Goal: Transaction & Acquisition: Book appointment/travel/reservation

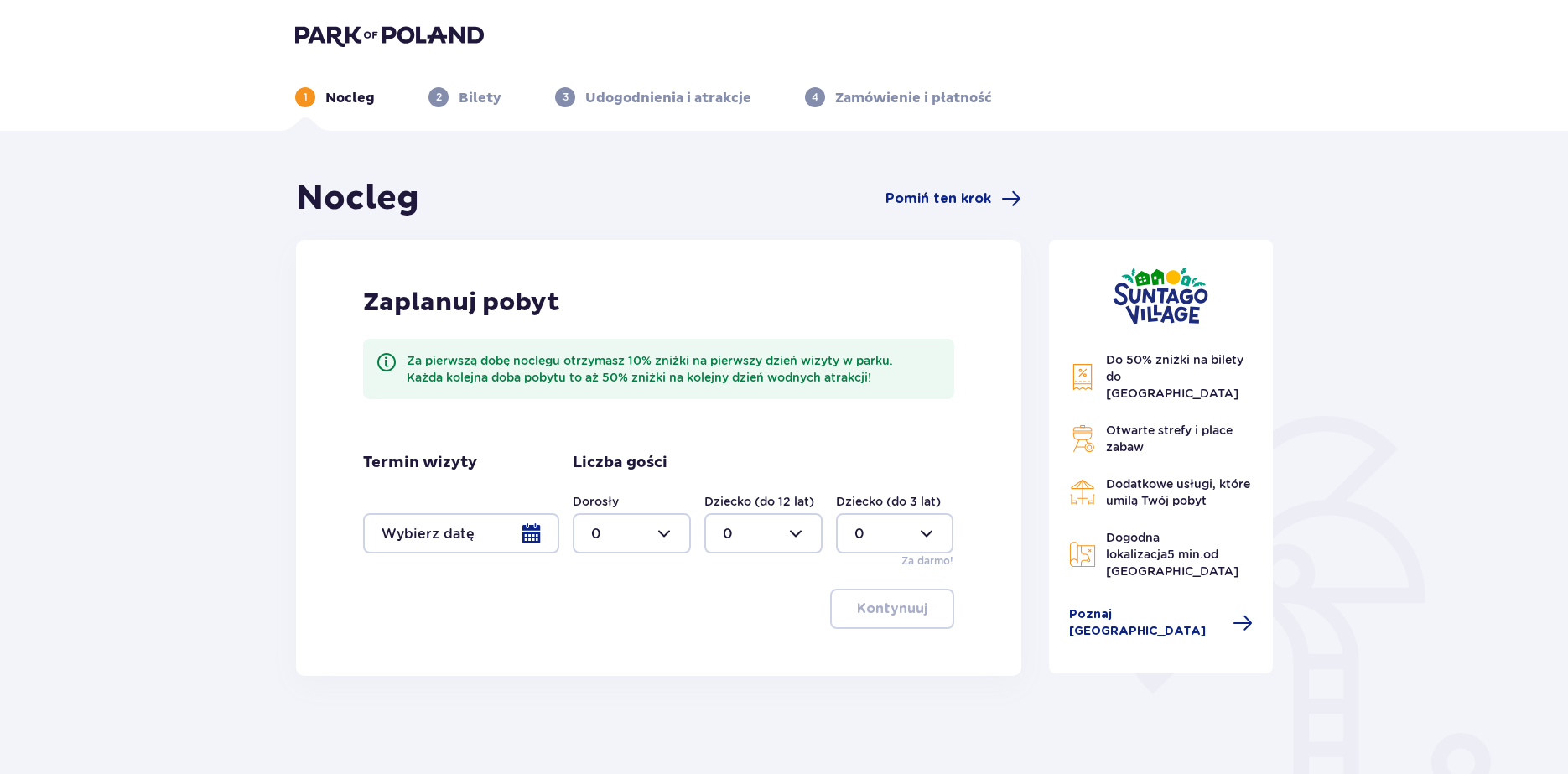
scroll to position [157, 0]
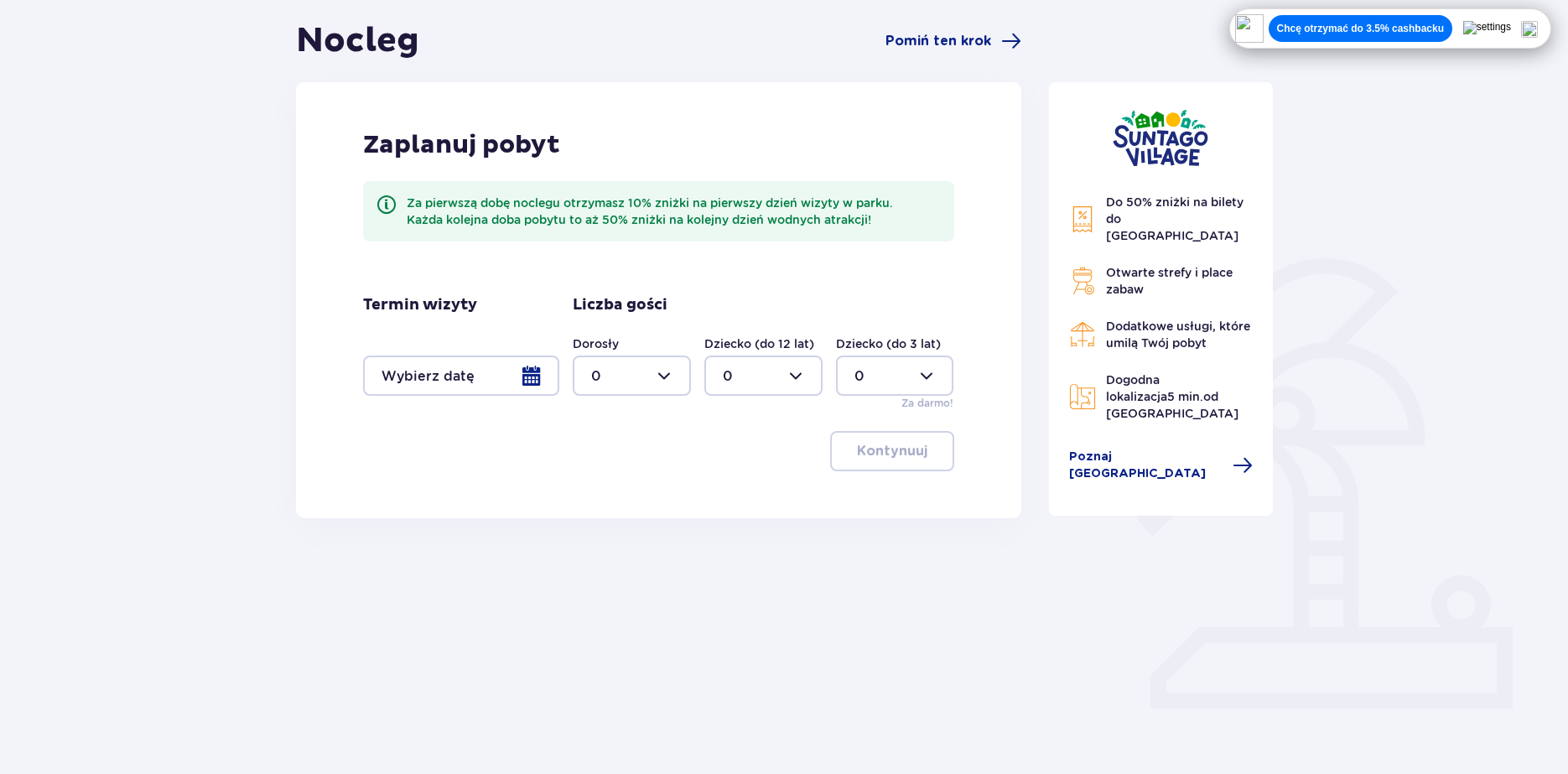
click at [651, 384] on div at bounding box center [632, 376] width 119 height 40
click at [653, 380] on div at bounding box center [632, 376] width 119 height 40
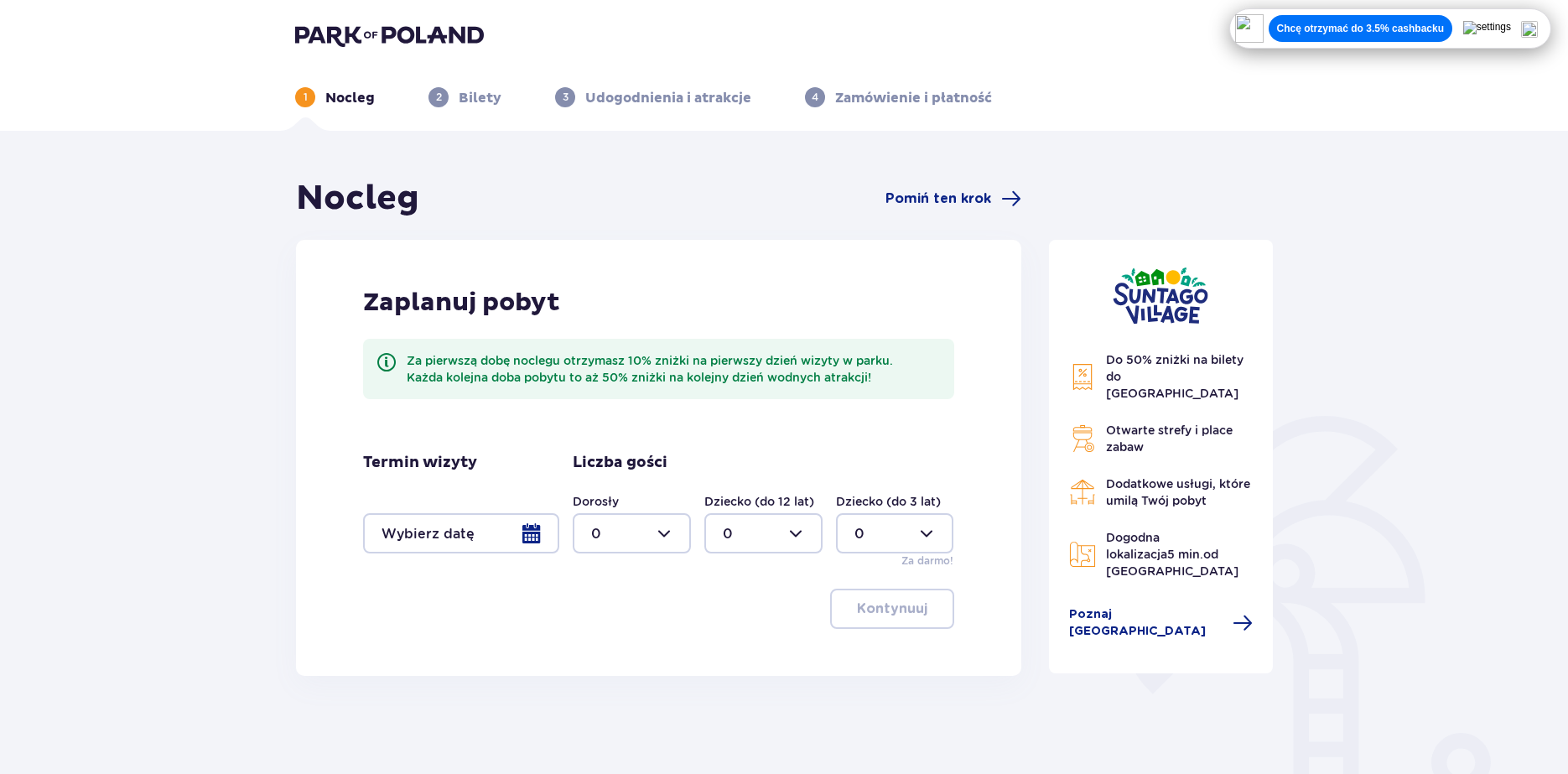
click at [645, 528] on div at bounding box center [632, 533] width 119 height 40
click at [622, 647] on div "2" at bounding box center [632, 654] width 82 height 19
click at [766, 523] on div at bounding box center [763, 533] width 119 height 40
click at [626, 516] on div at bounding box center [632, 533] width 119 height 40
click at [601, 718] on div "4" at bounding box center [632, 725] width 82 height 19
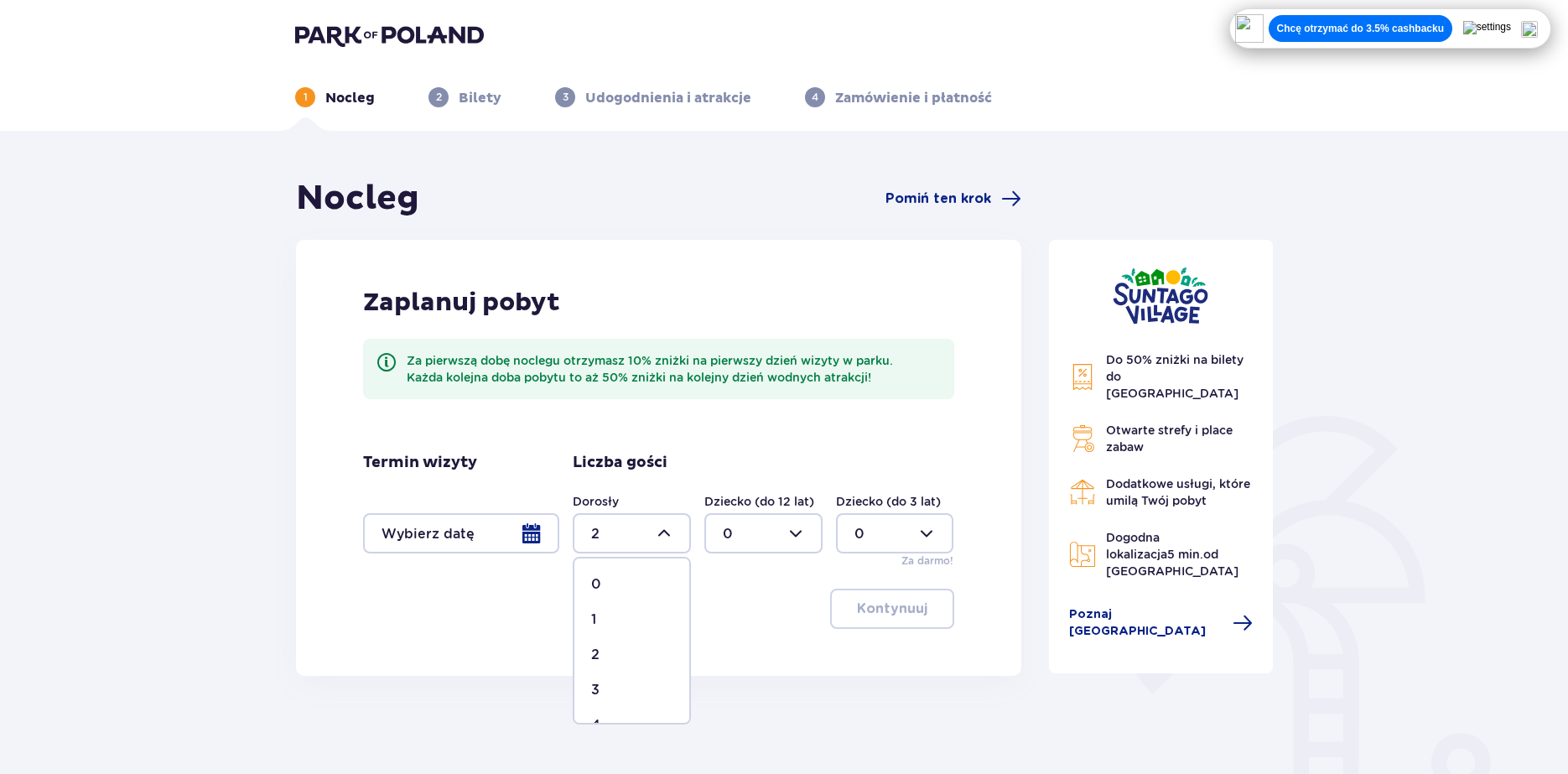
type input "4"
click at [473, 542] on div at bounding box center [460, 533] width 196 height 40
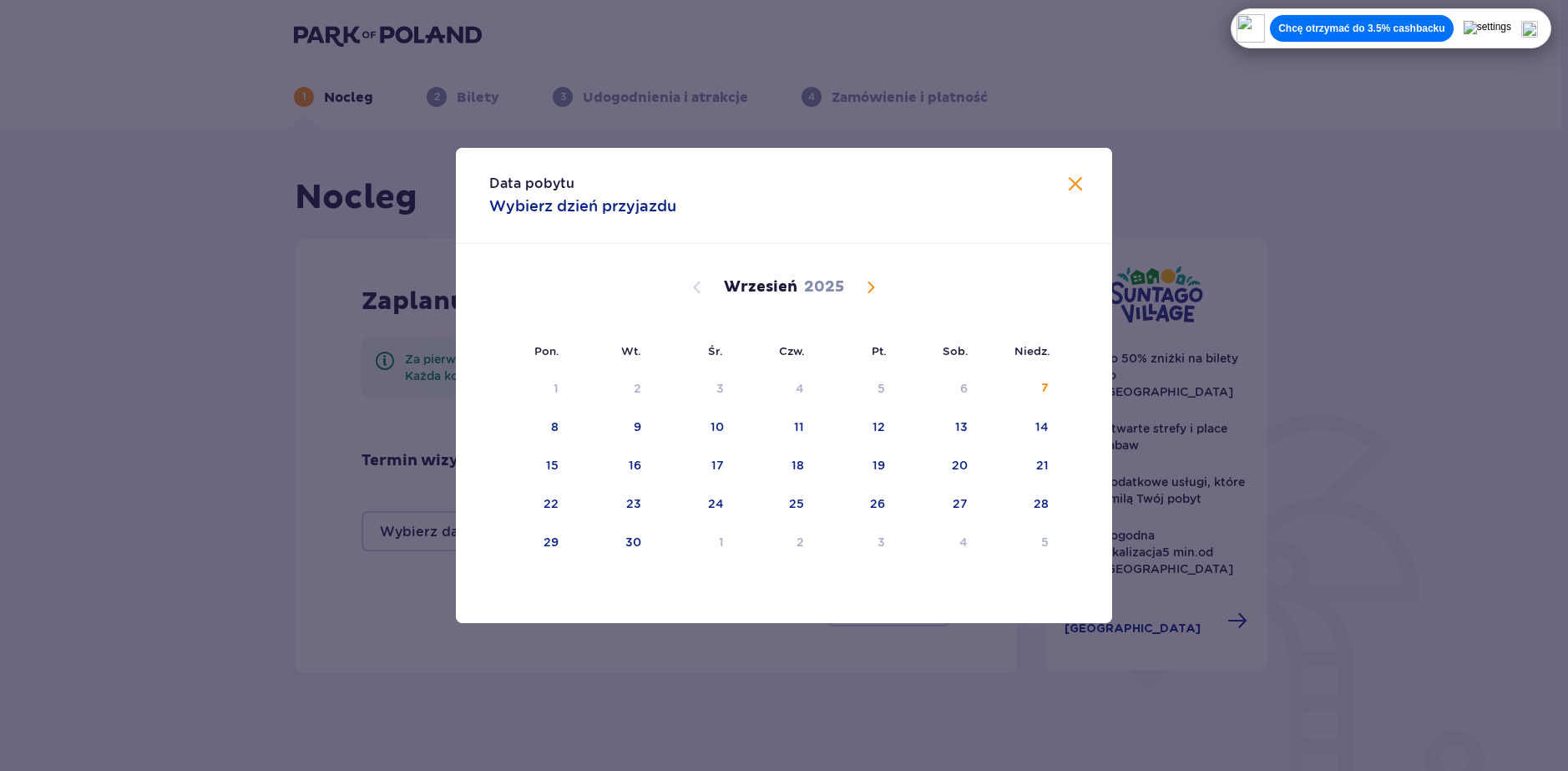
click at [863, 288] on span "Calendar" at bounding box center [871, 287] width 20 height 20
click at [869, 461] on div "17" at bounding box center [857, 465] width 82 height 37
click at [1024, 464] on div "19" at bounding box center [1020, 465] width 81 height 37
type input "17.10.25 - 19.10.25"
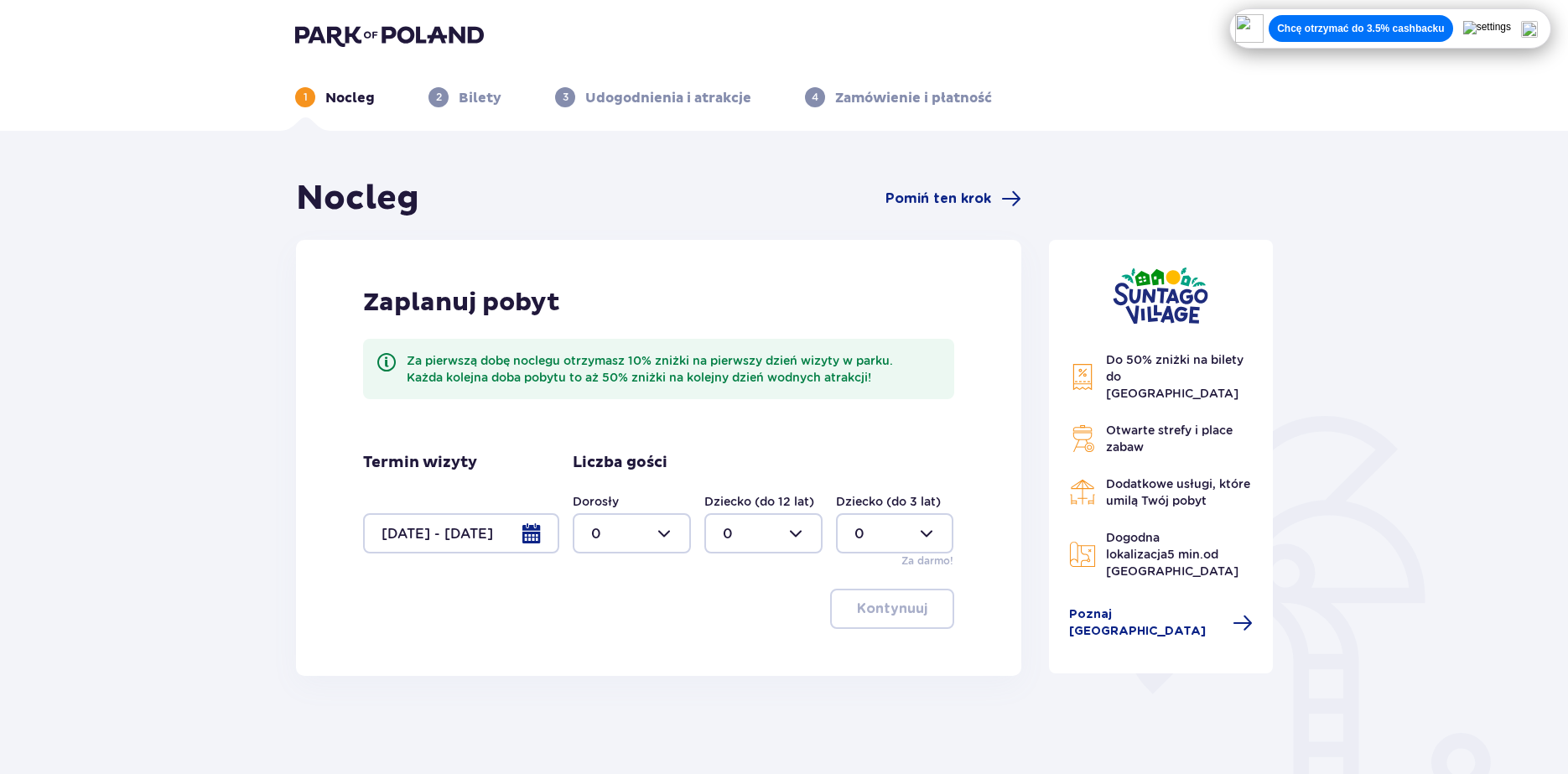
click at [638, 533] on div at bounding box center [632, 533] width 119 height 40
click at [620, 718] on div "4" at bounding box center [632, 725] width 82 height 19
type input "4"
click at [869, 608] on p "Kontynuuj" at bounding box center [892, 609] width 71 height 19
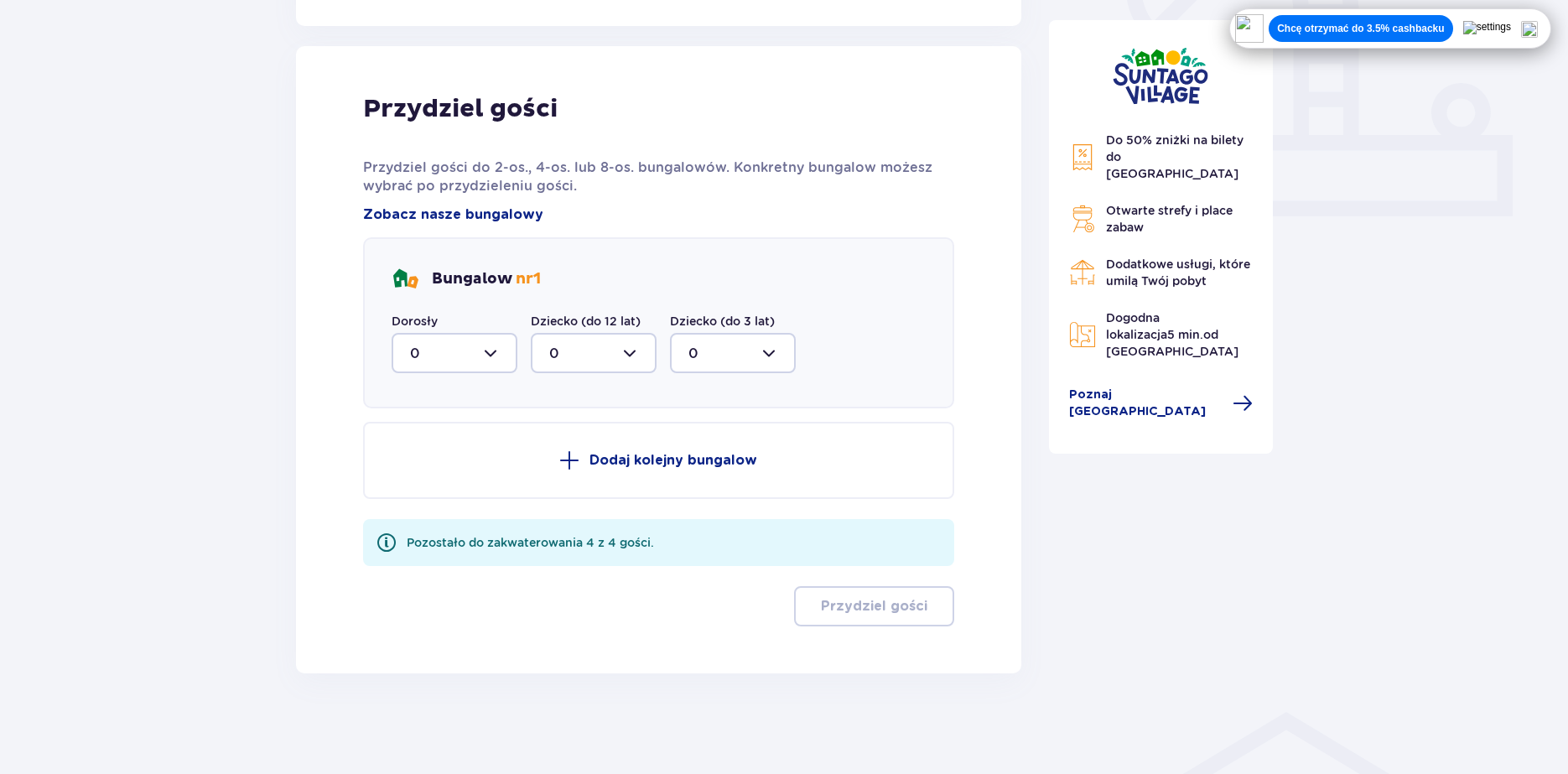
scroll to position [482, 0]
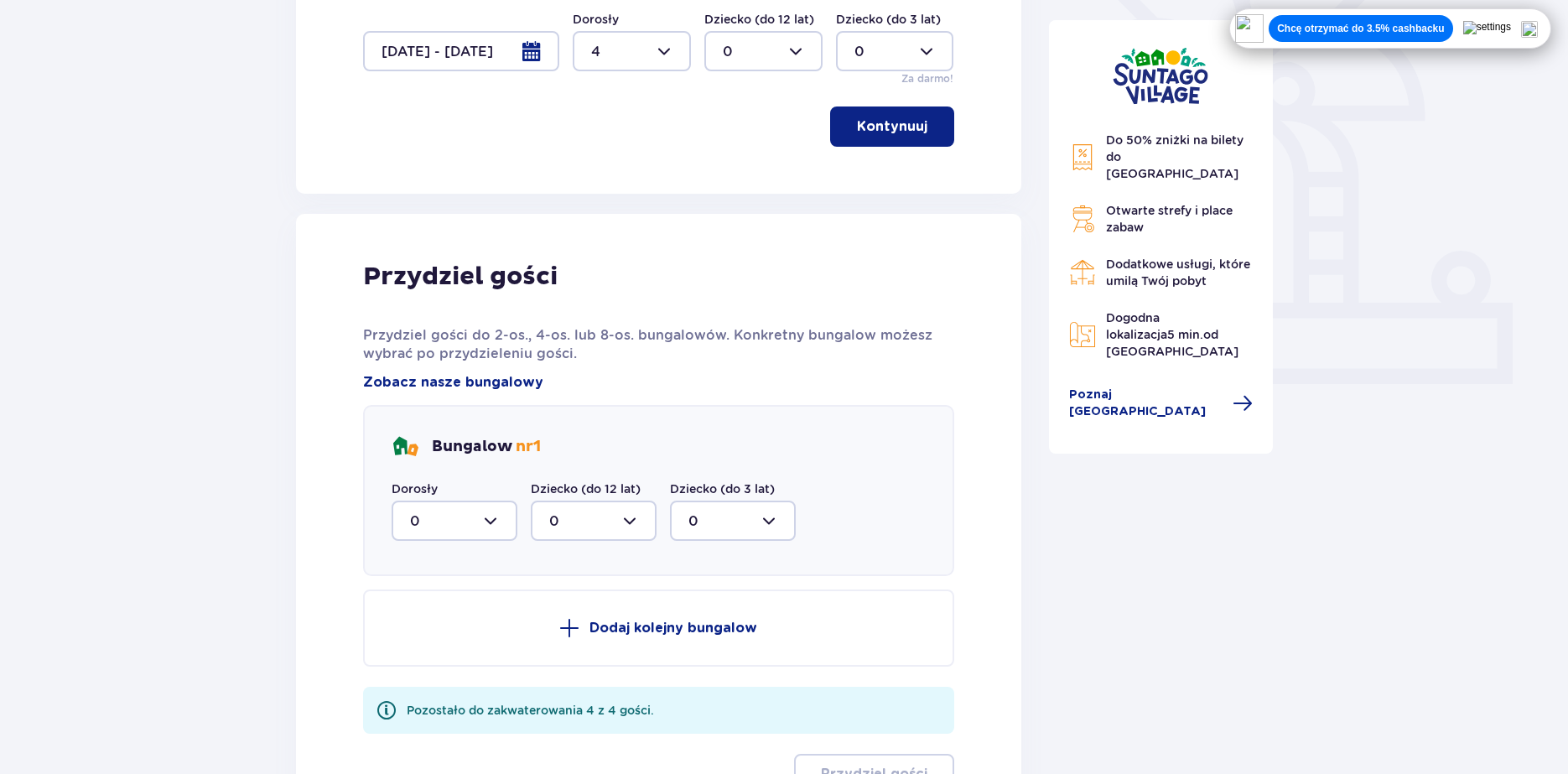
click at [475, 516] on div at bounding box center [454, 520] width 126 height 40
click at [449, 700] on span "4" at bounding box center [454, 712] width 123 height 35
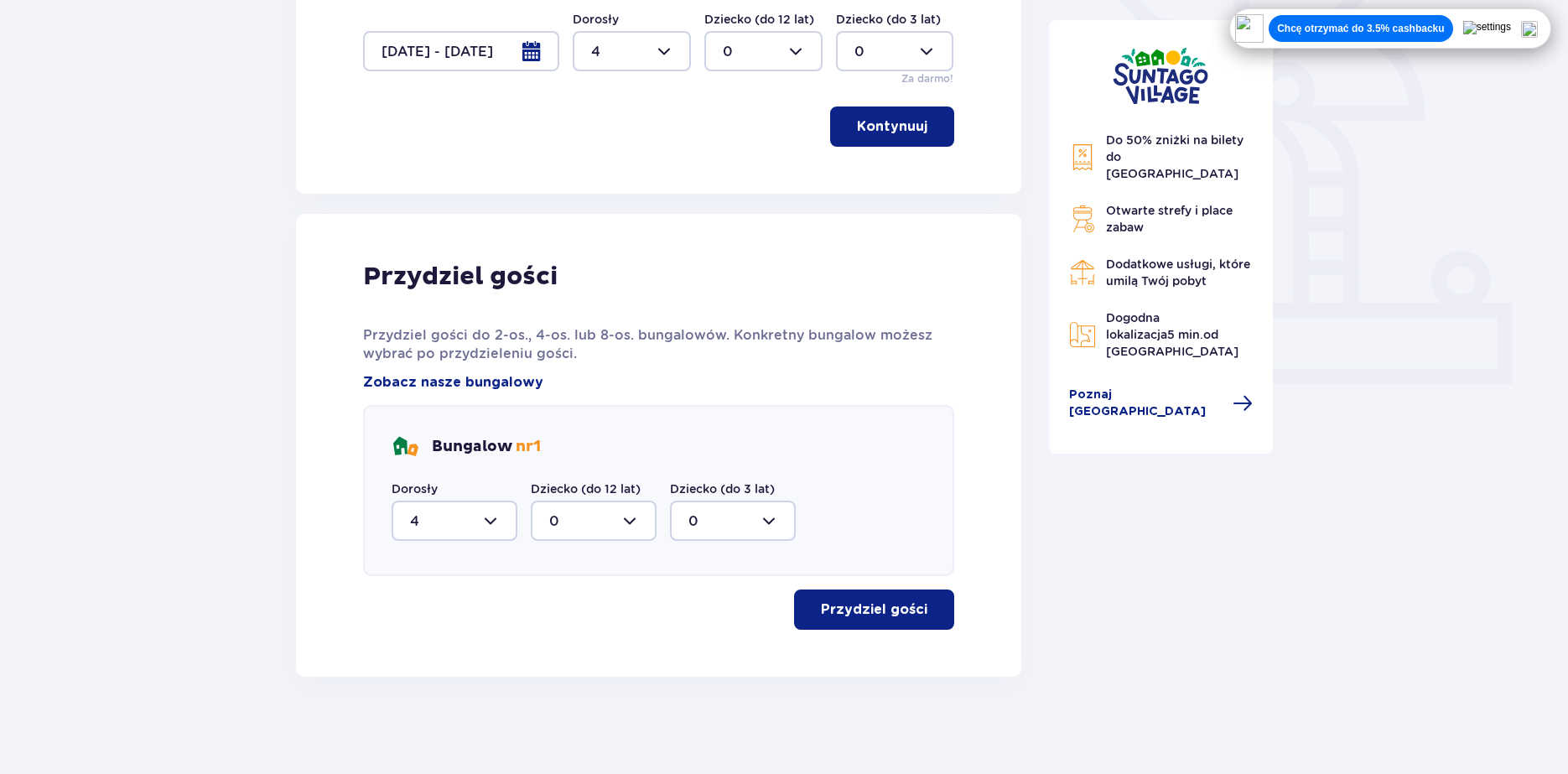
click at [853, 608] on p "Przydziel gości" at bounding box center [874, 610] width 107 height 19
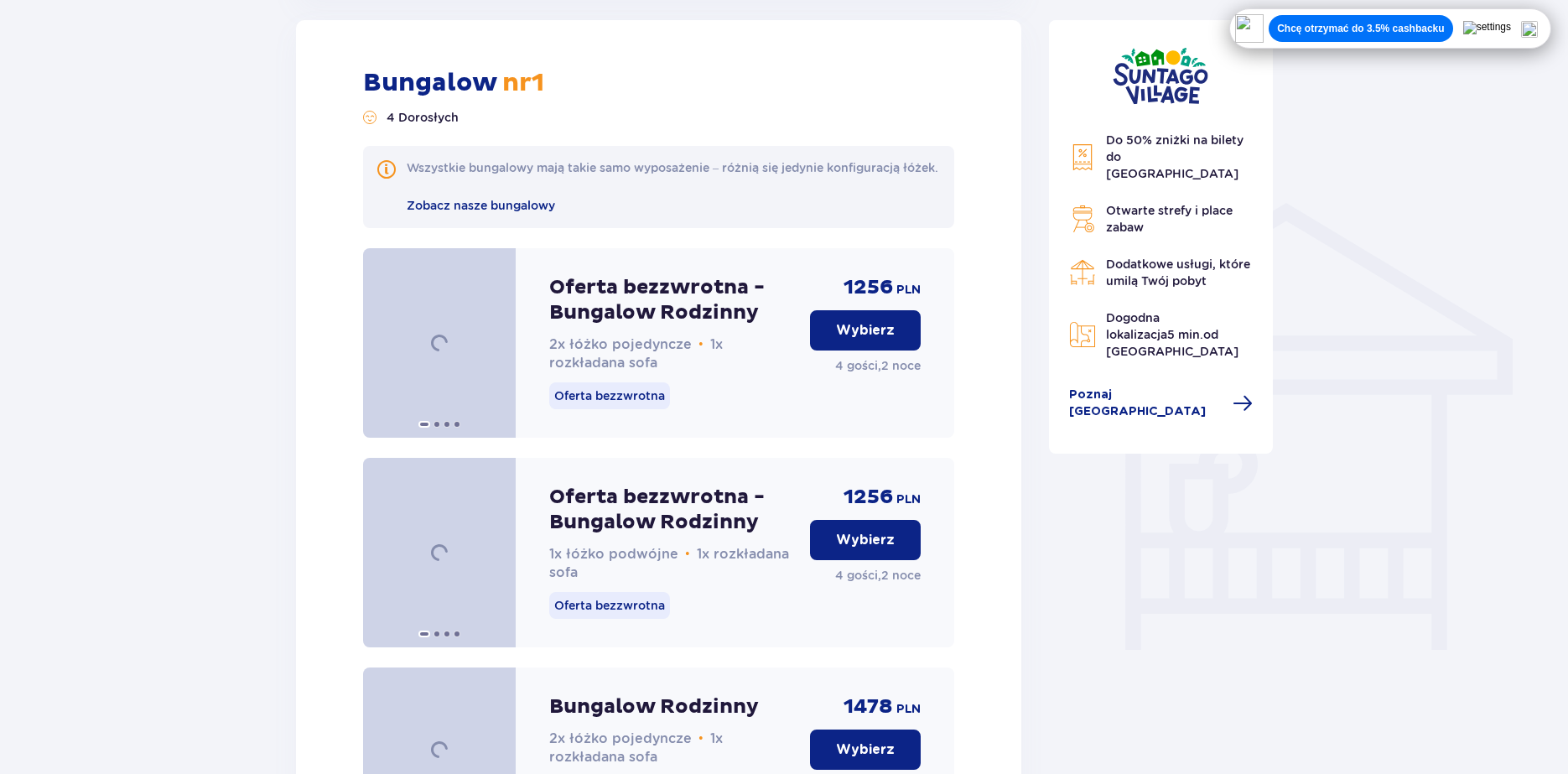
scroll to position [823, 0]
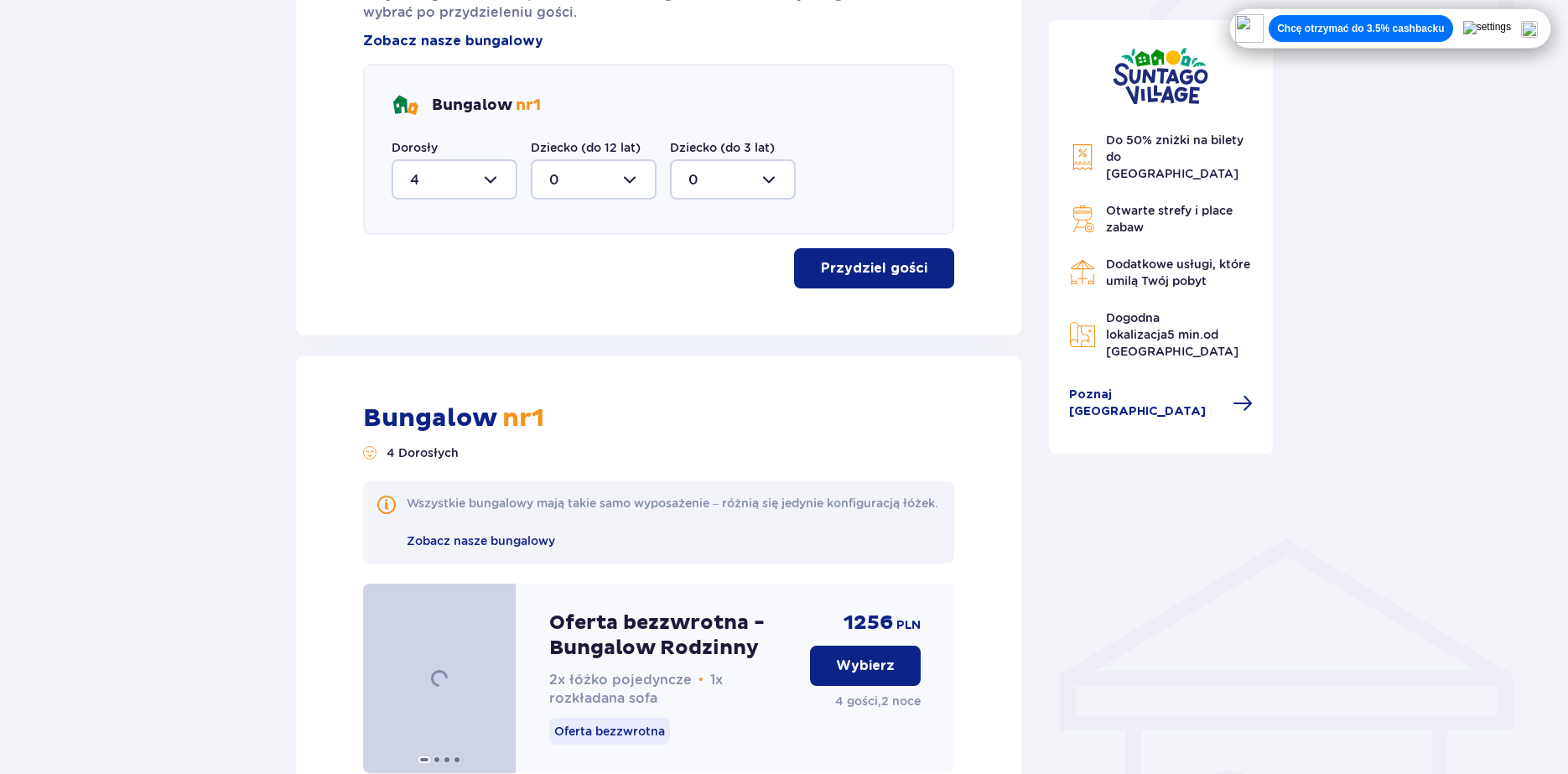
click at [465, 198] on div at bounding box center [454, 179] width 126 height 40
click at [452, 229] on div "0" at bounding box center [454, 230] width 89 height 19
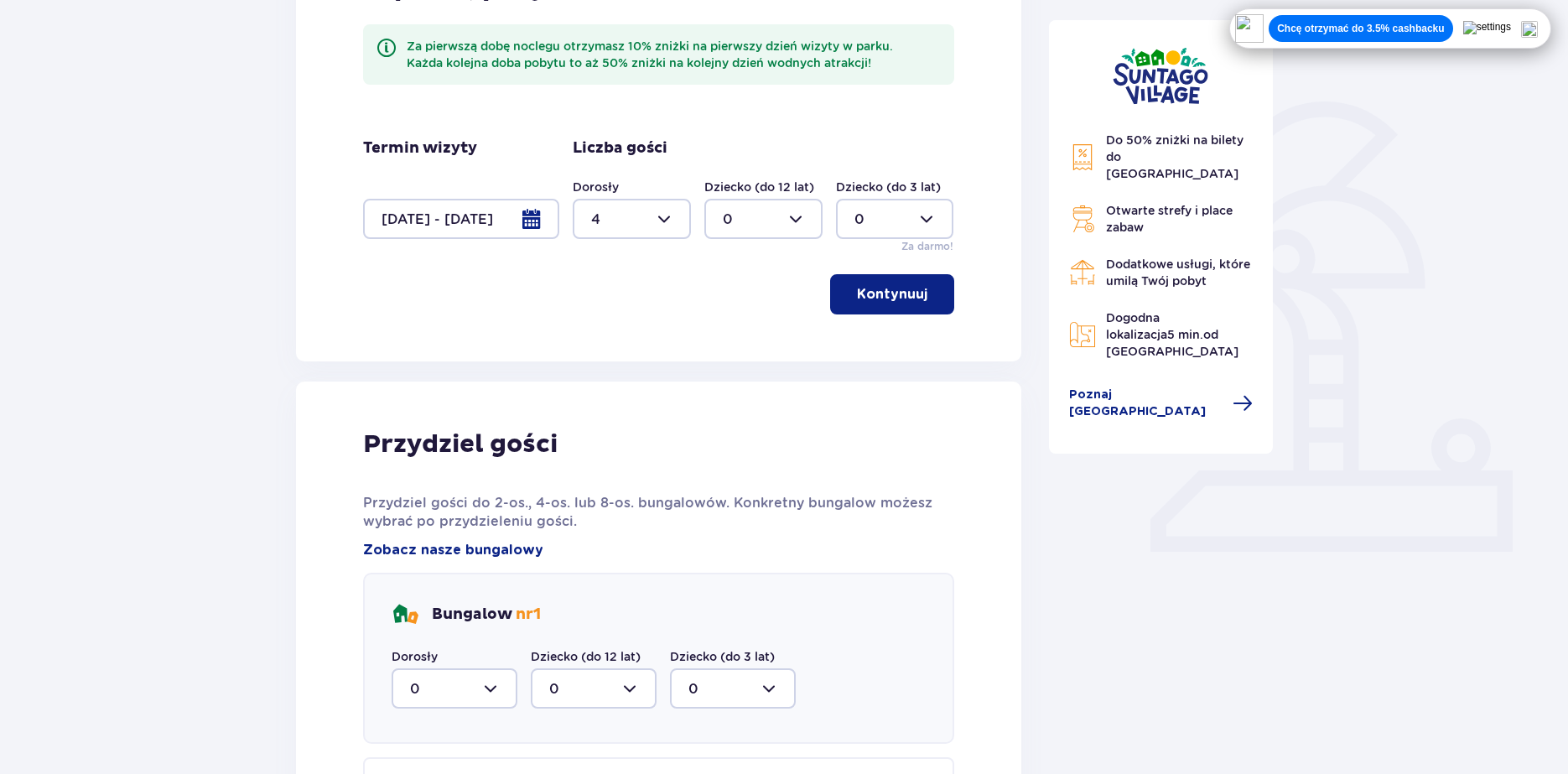
click at [871, 299] on p "Kontynuuj" at bounding box center [892, 294] width 71 height 19
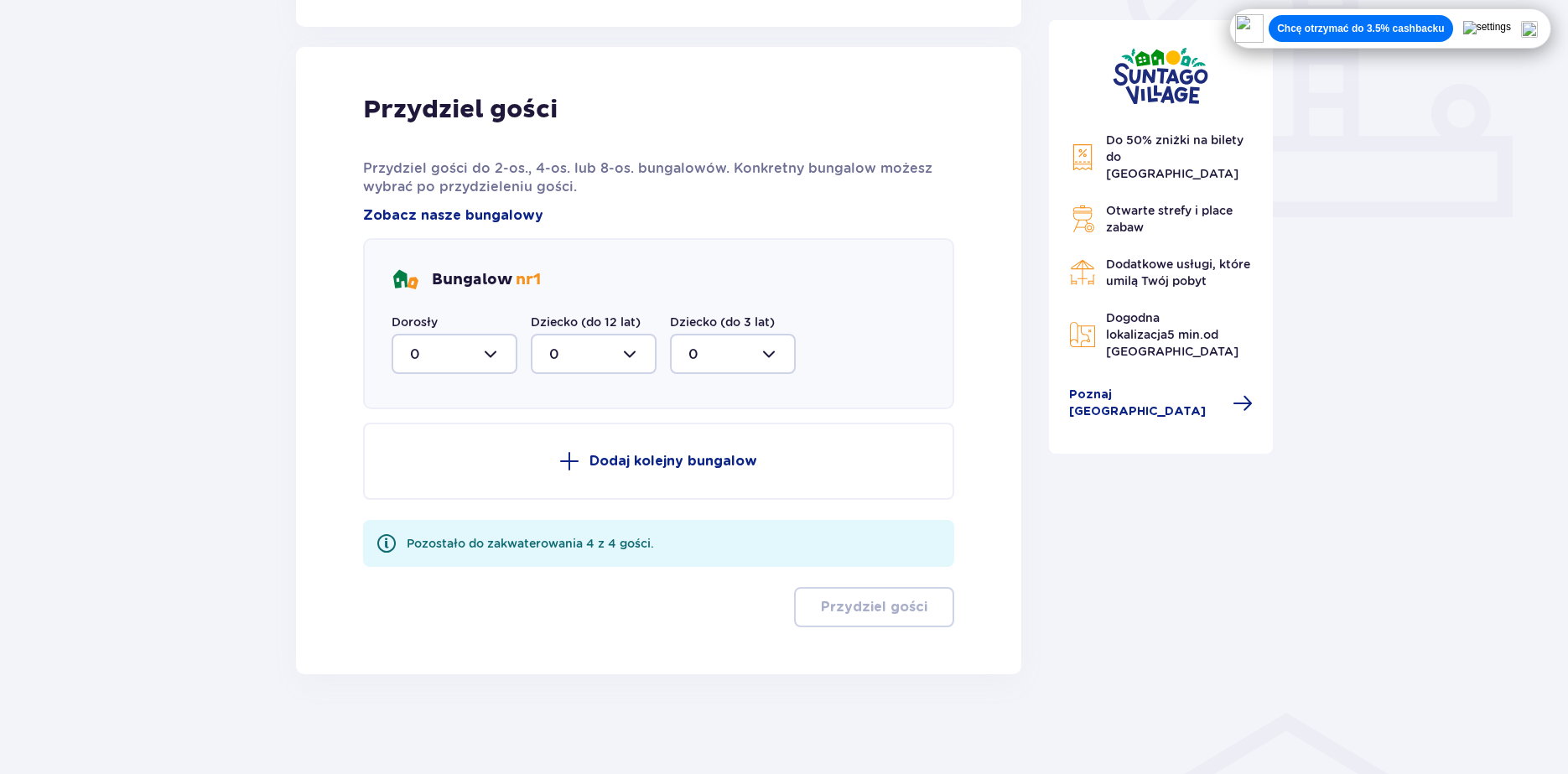
scroll to position [649, 0]
click at [456, 355] on div at bounding box center [454, 353] width 126 height 40
click at [467, 398] on div "0" at bounding box center [454, 403] width 89 height 19
click at [617, 352] on div at bounding box center [594, 353] width 126 height 40
click at [594, 399] on div "0" at bounding box center [593, 403] width 89 height 19
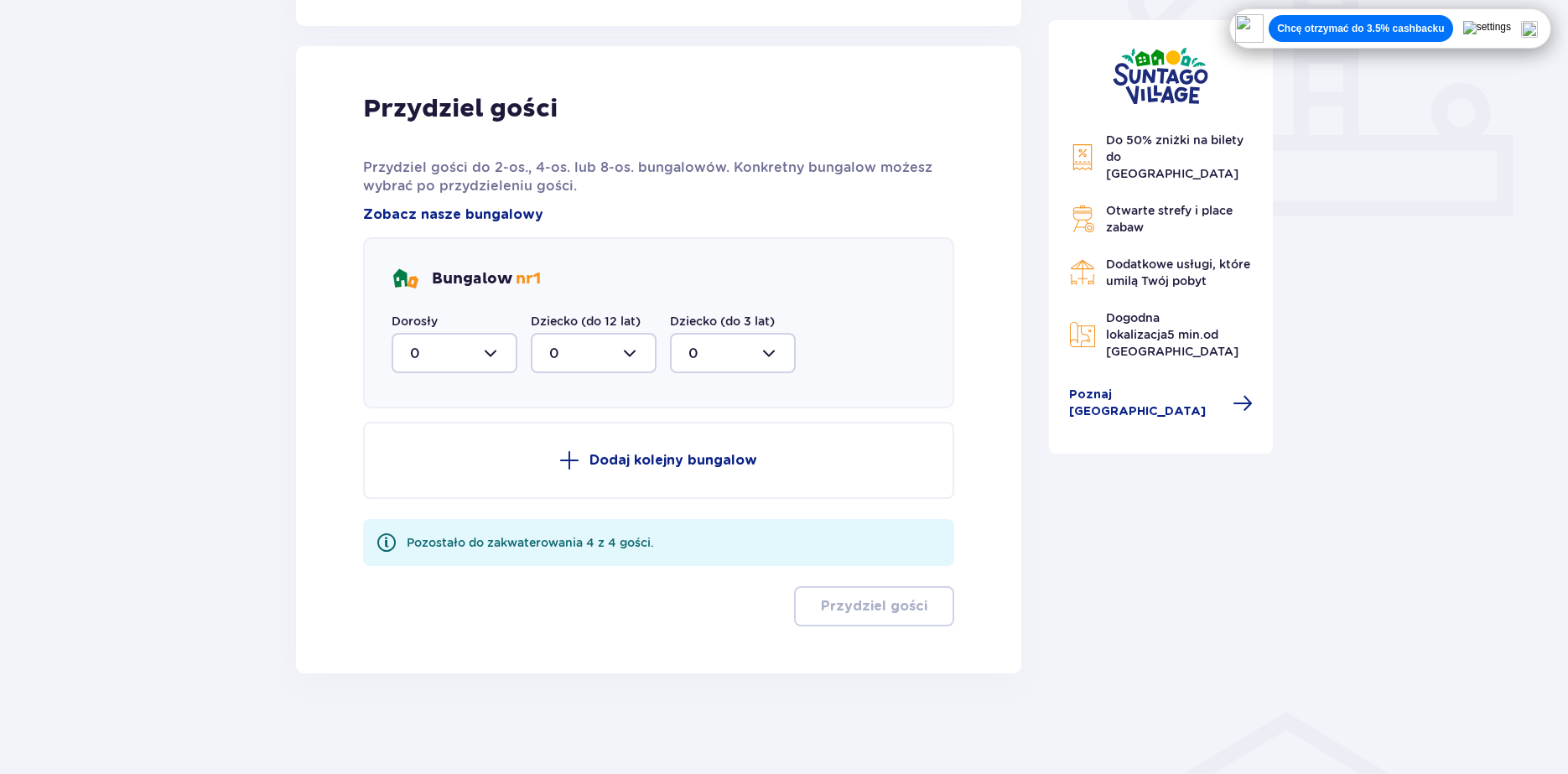
click at [460, 348] on div at bounding box center [454, 353] width 126 height 40
click at [442, 539] on div "4" at bounding box center [454, 545] width 89 height 19
type input "4"
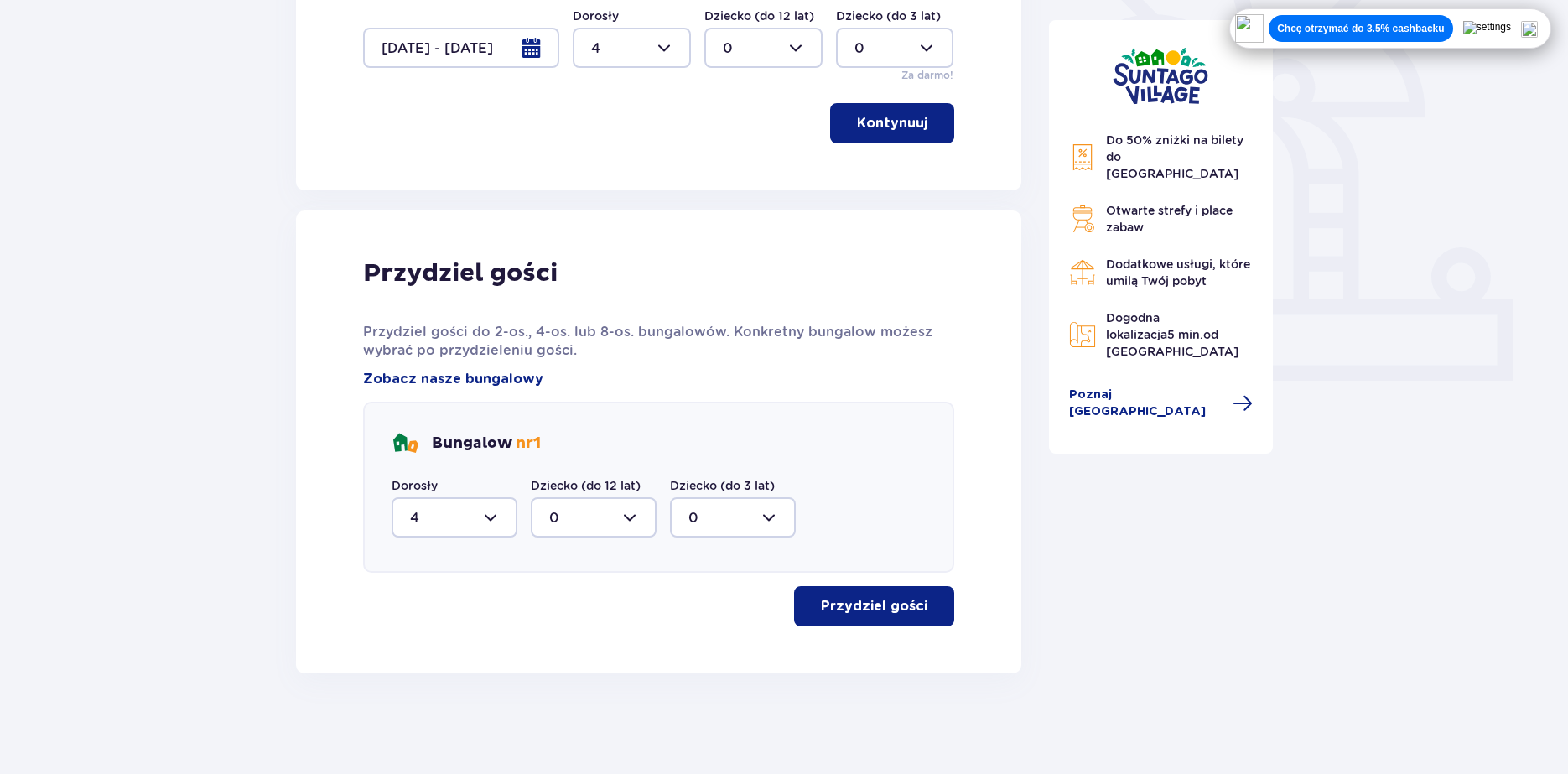
scroll to position [485, 0]
click at [839, 606] on p "Przydziel gości" at bounding box center [874, 606] width 107 height 19
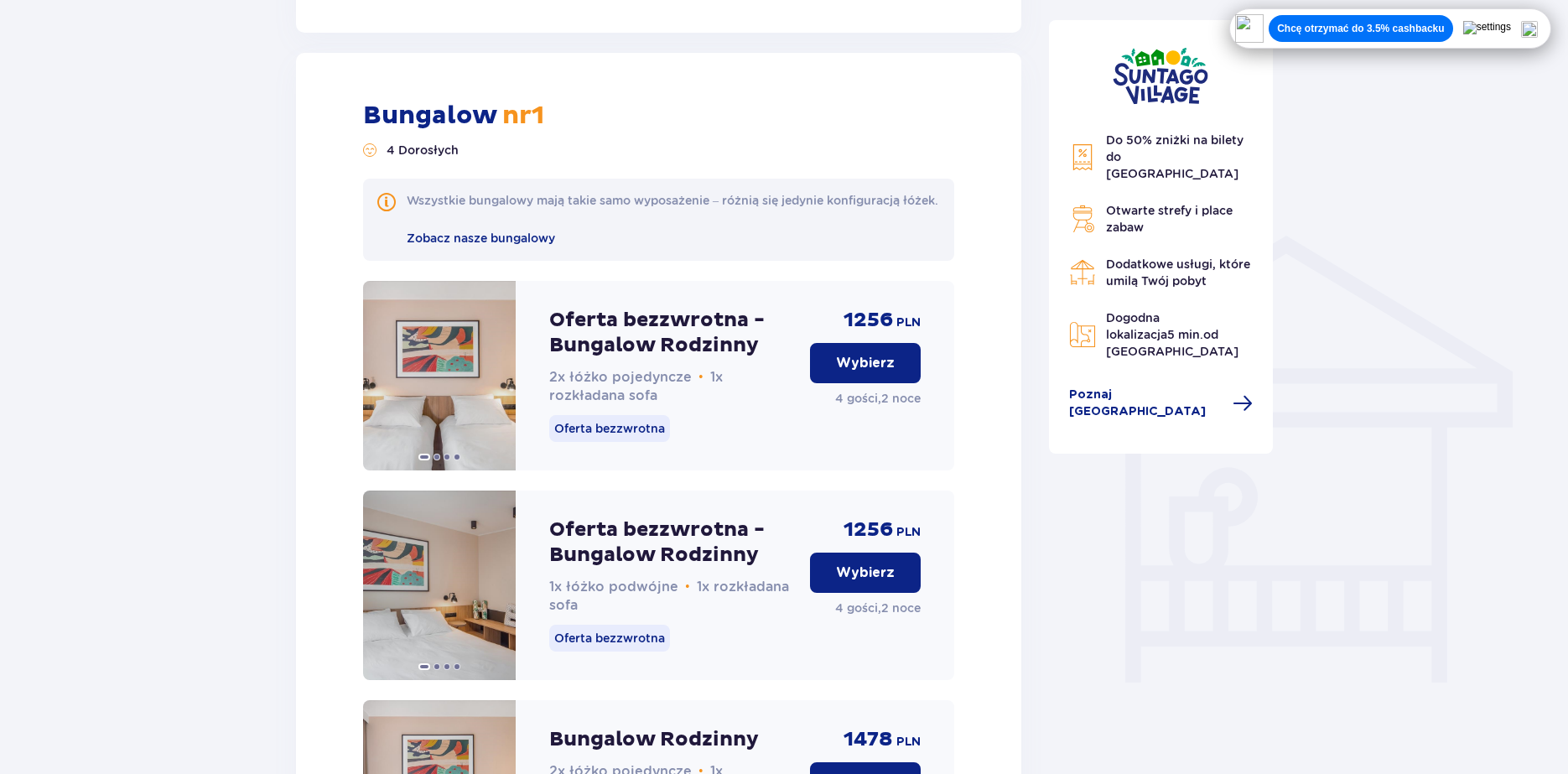
scroll to position [1159, 0]
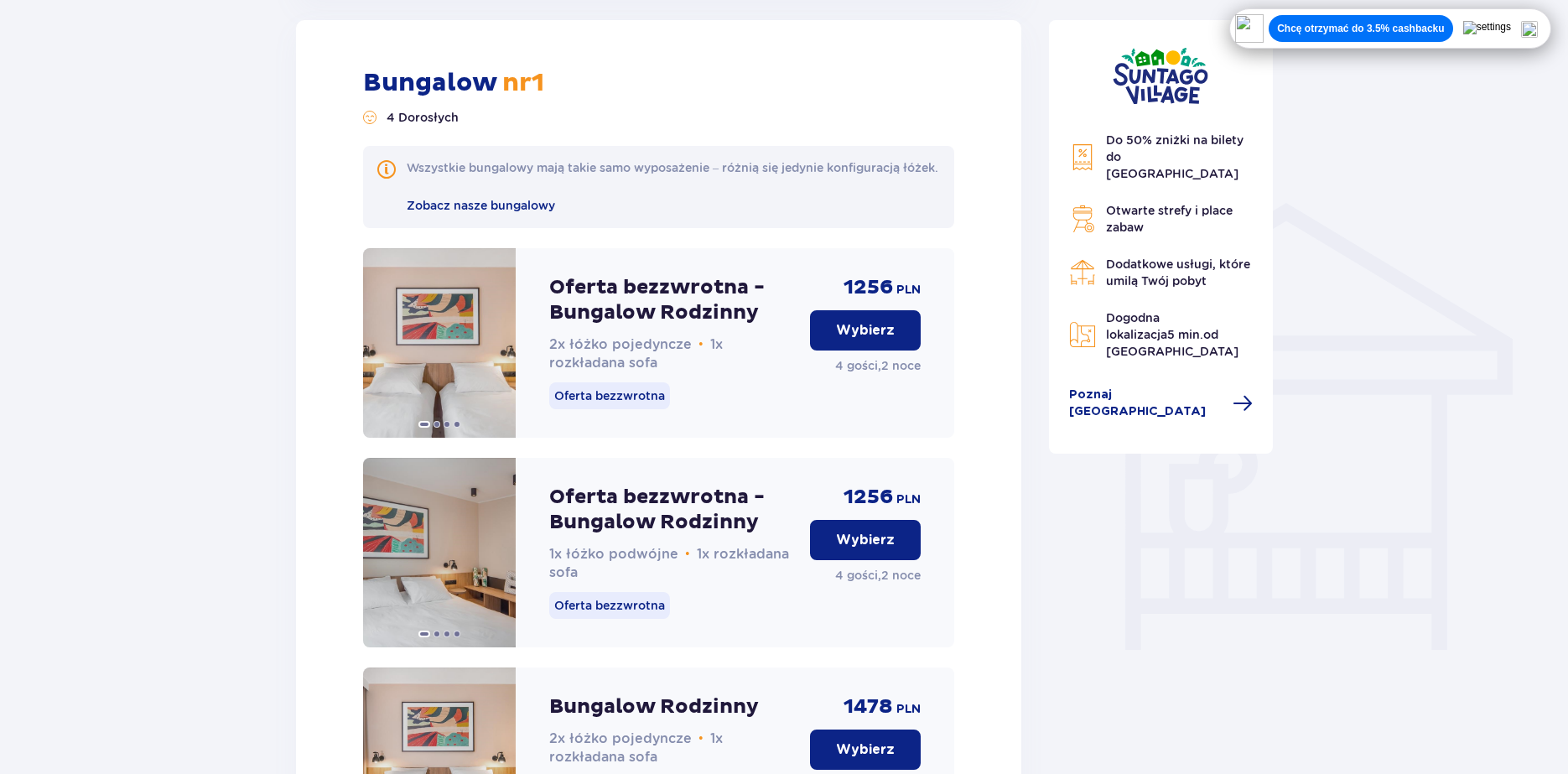
click at [871, 340] on p "Wybierz" at bounding box center [865, 330] width 59 height 19
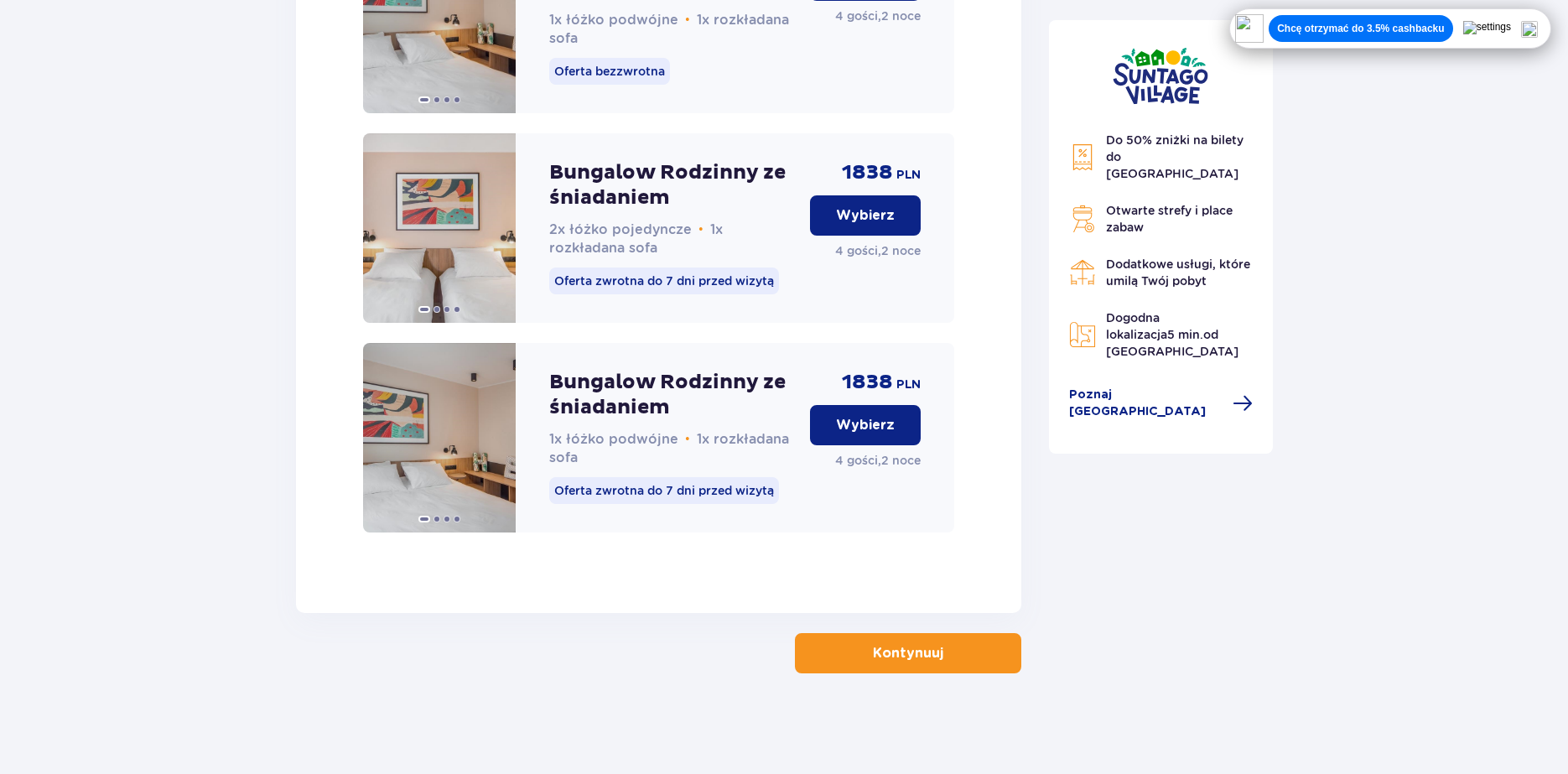
scroll to position [2548, 0]
click at [880, 433] on p "Wybierz" at bounding box center [865, 424] width 59 height 19
click at [896, 658] on p "Kontynuuj" at bounding box center [908, 652] width 71 height 19
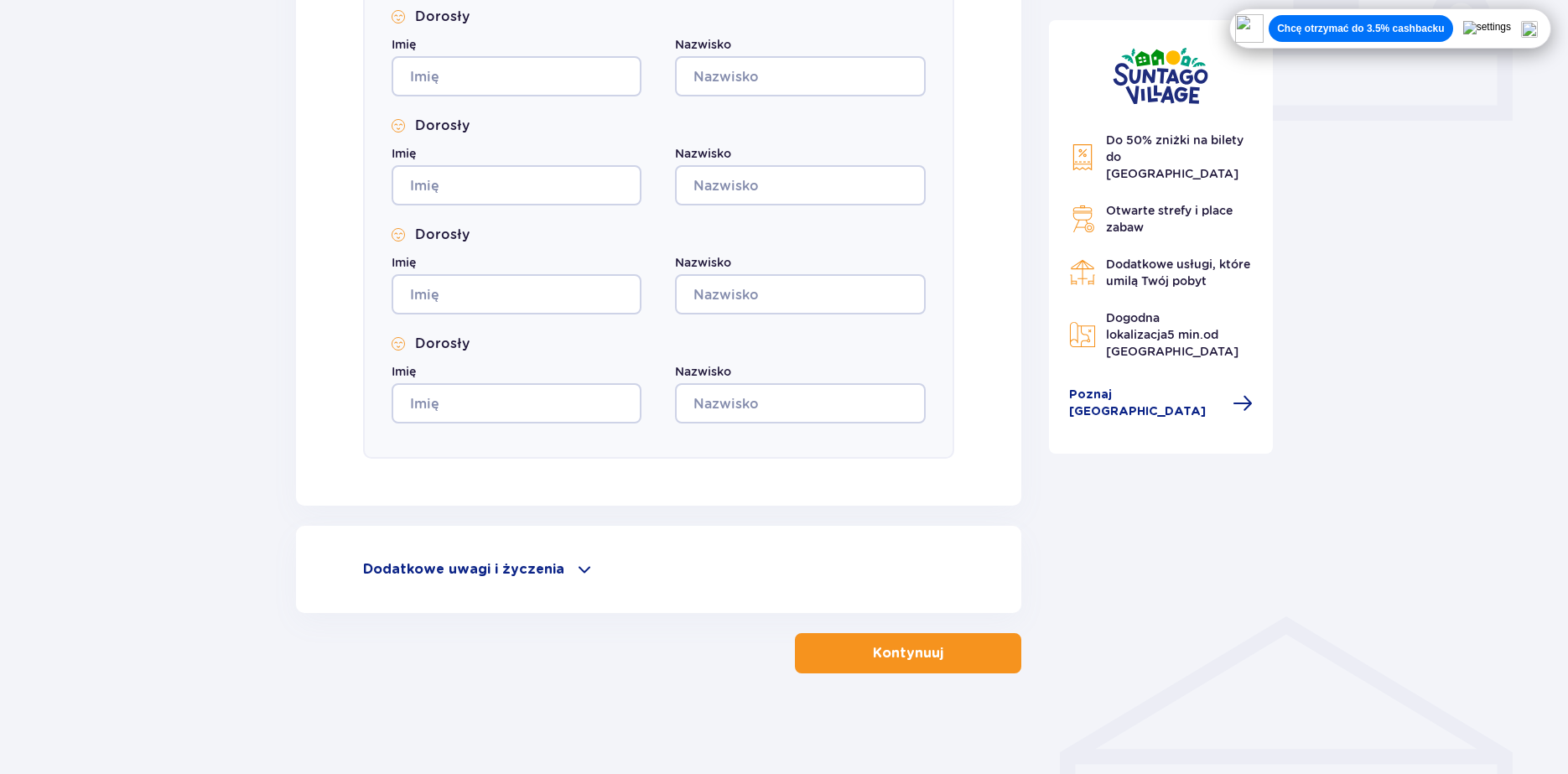
scroll to position [157, 0]
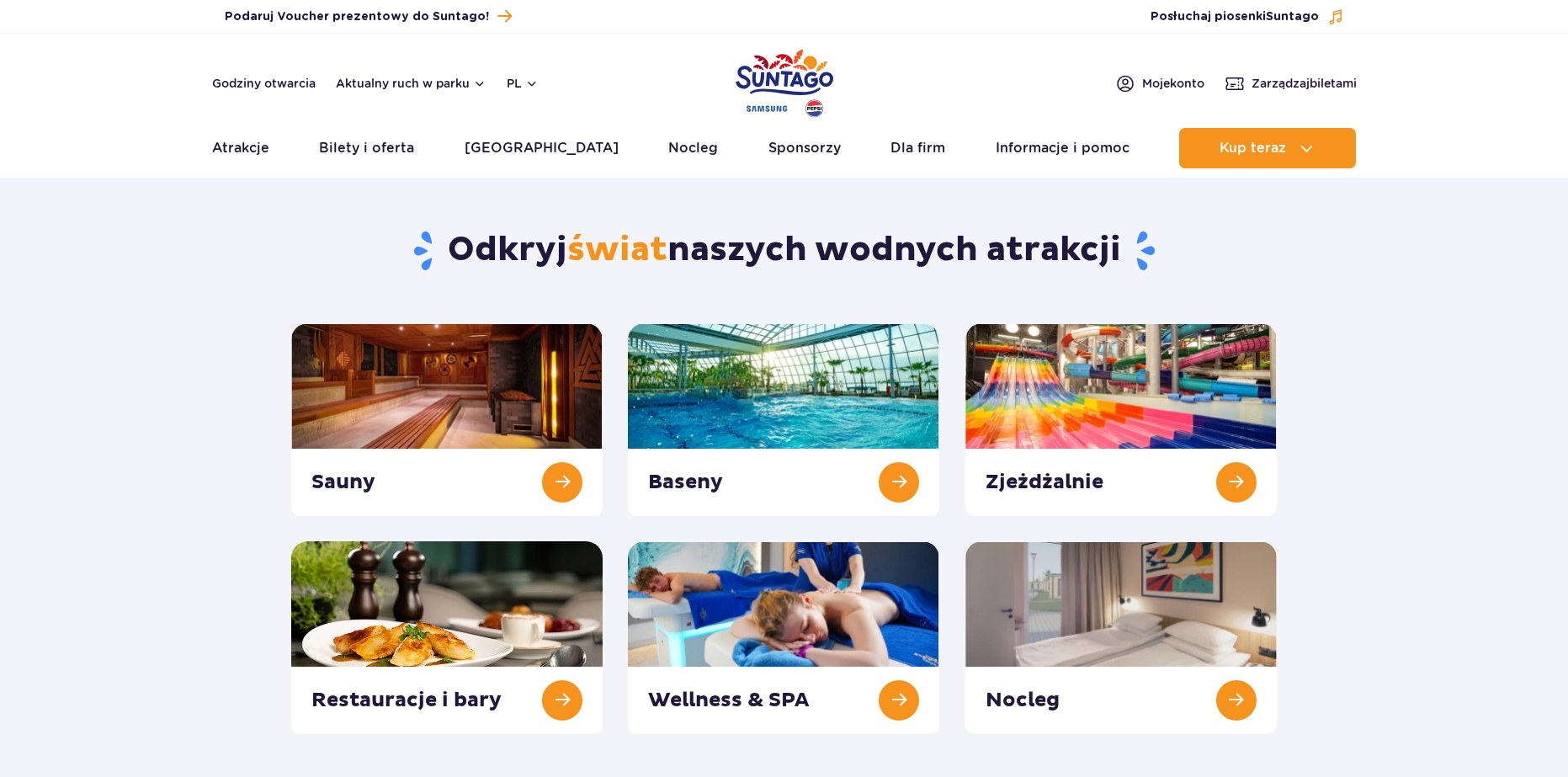
scroll to position [84, 0]
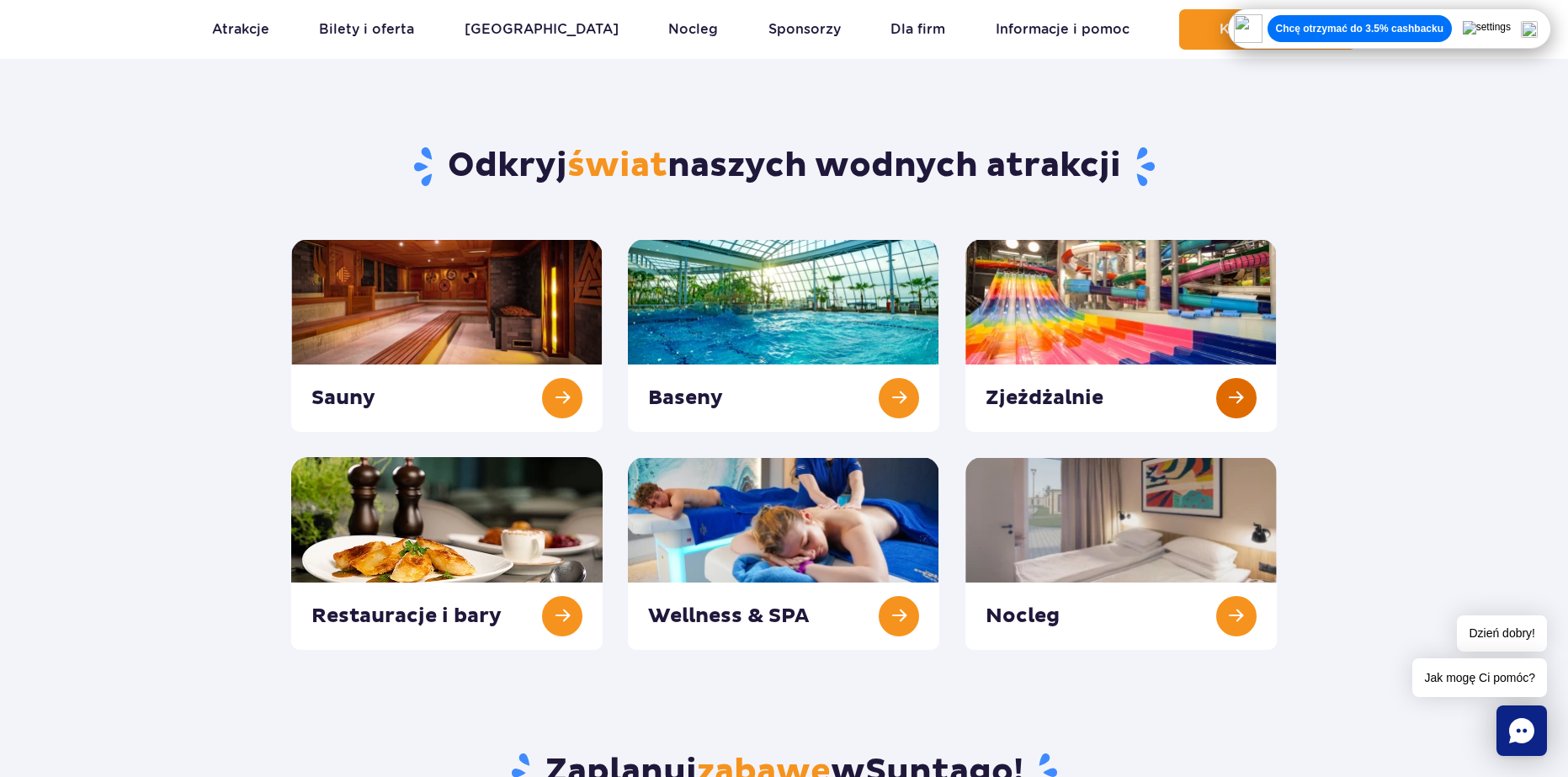
click at [1176, 359] on link at bounding box center [1120, 335] width 311 height 193
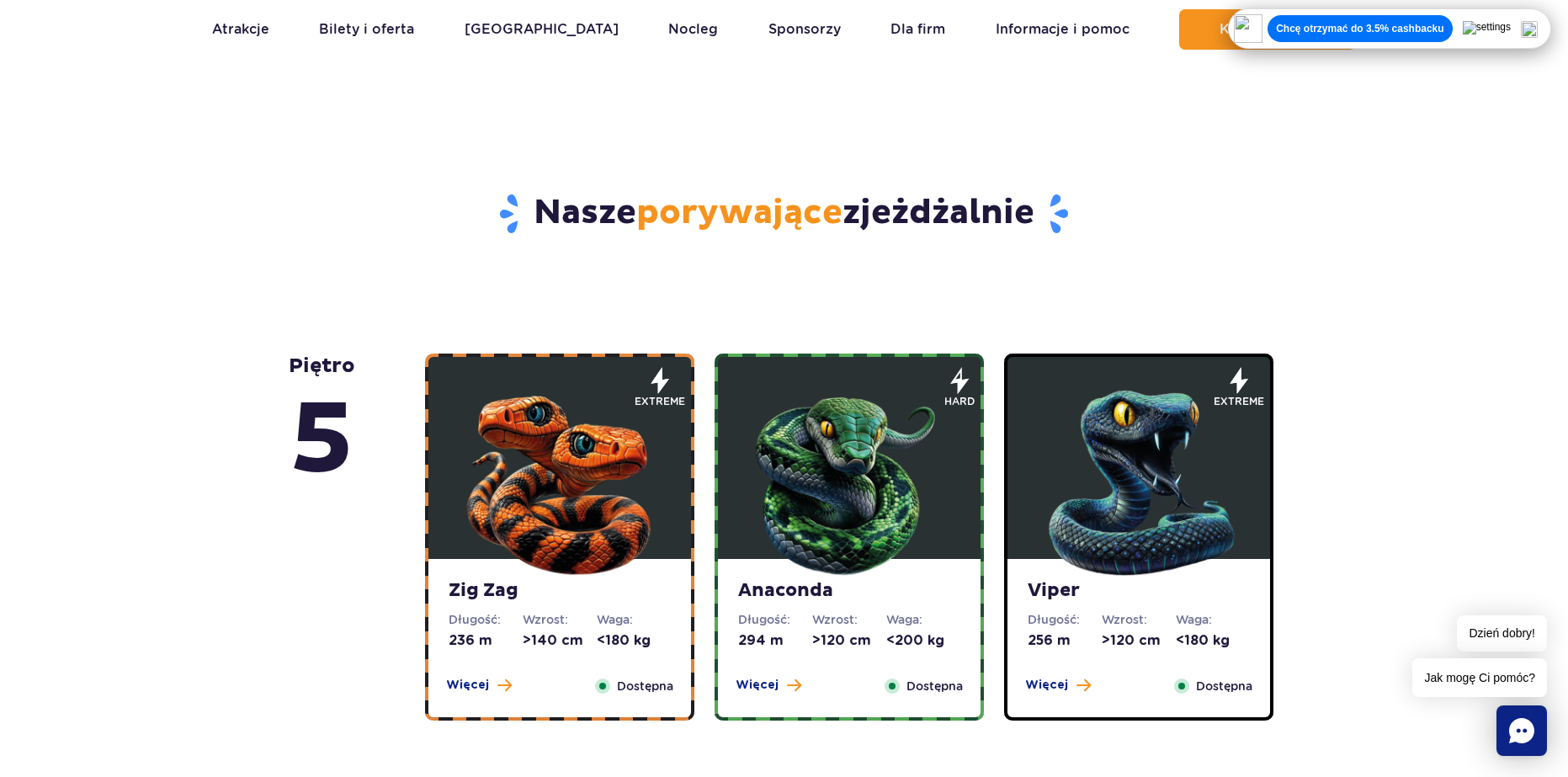
scroll to position [926, 0]
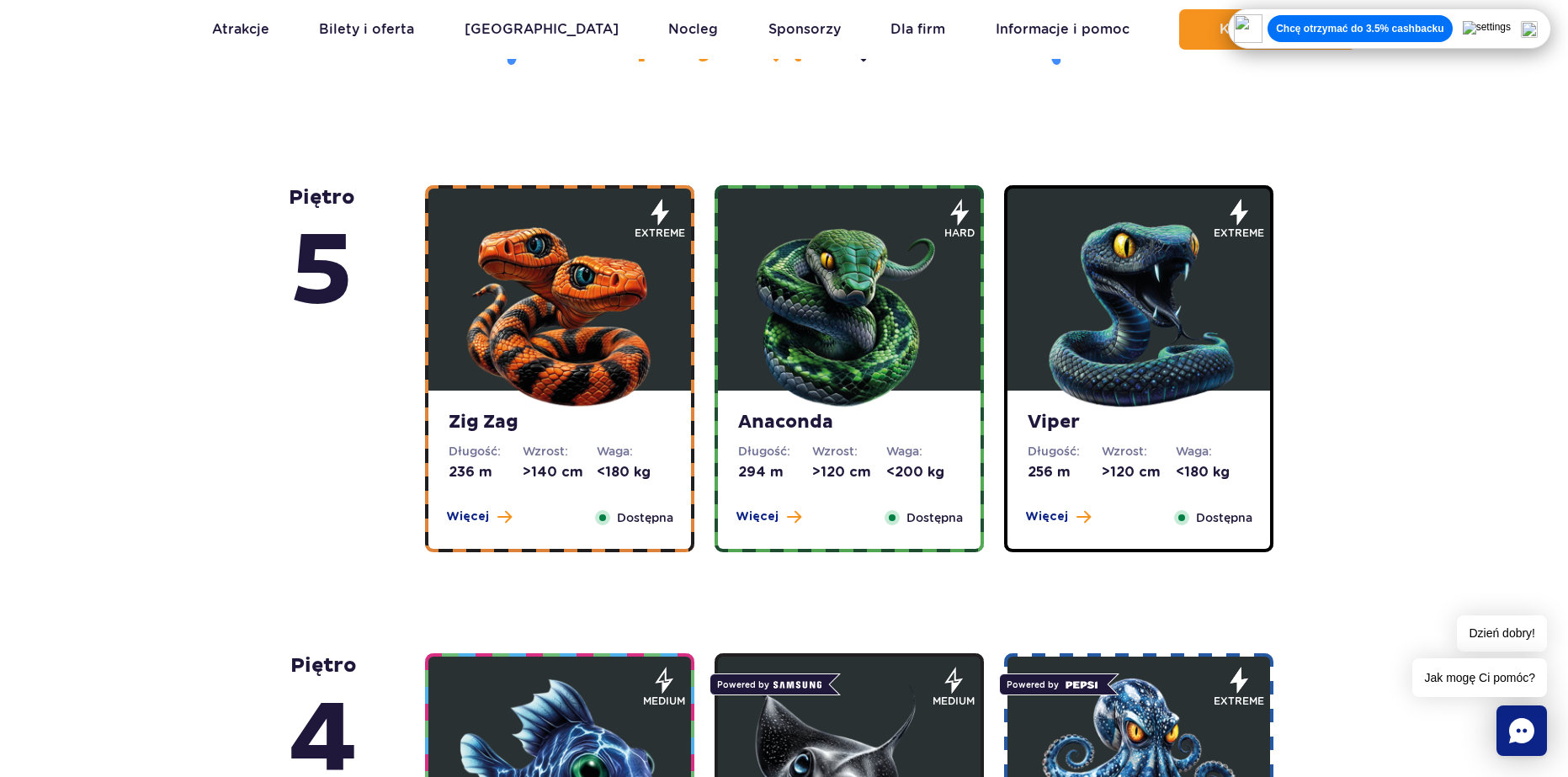
click at [566, 353] on img at bounding box center [560, 311] width 202 height 202
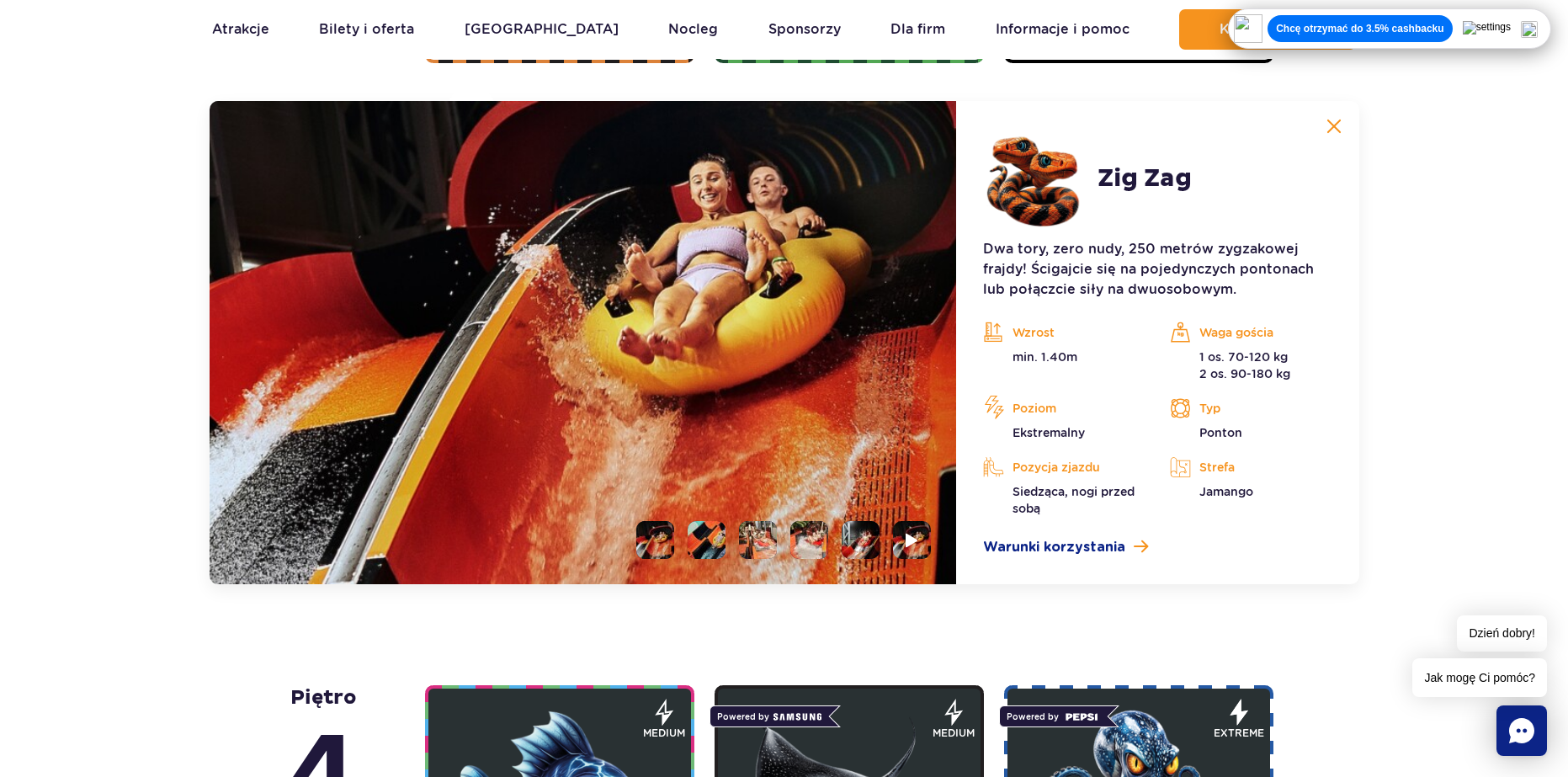
click at [710, 538] on li at bounding box center [707, 540] width 38 height 38
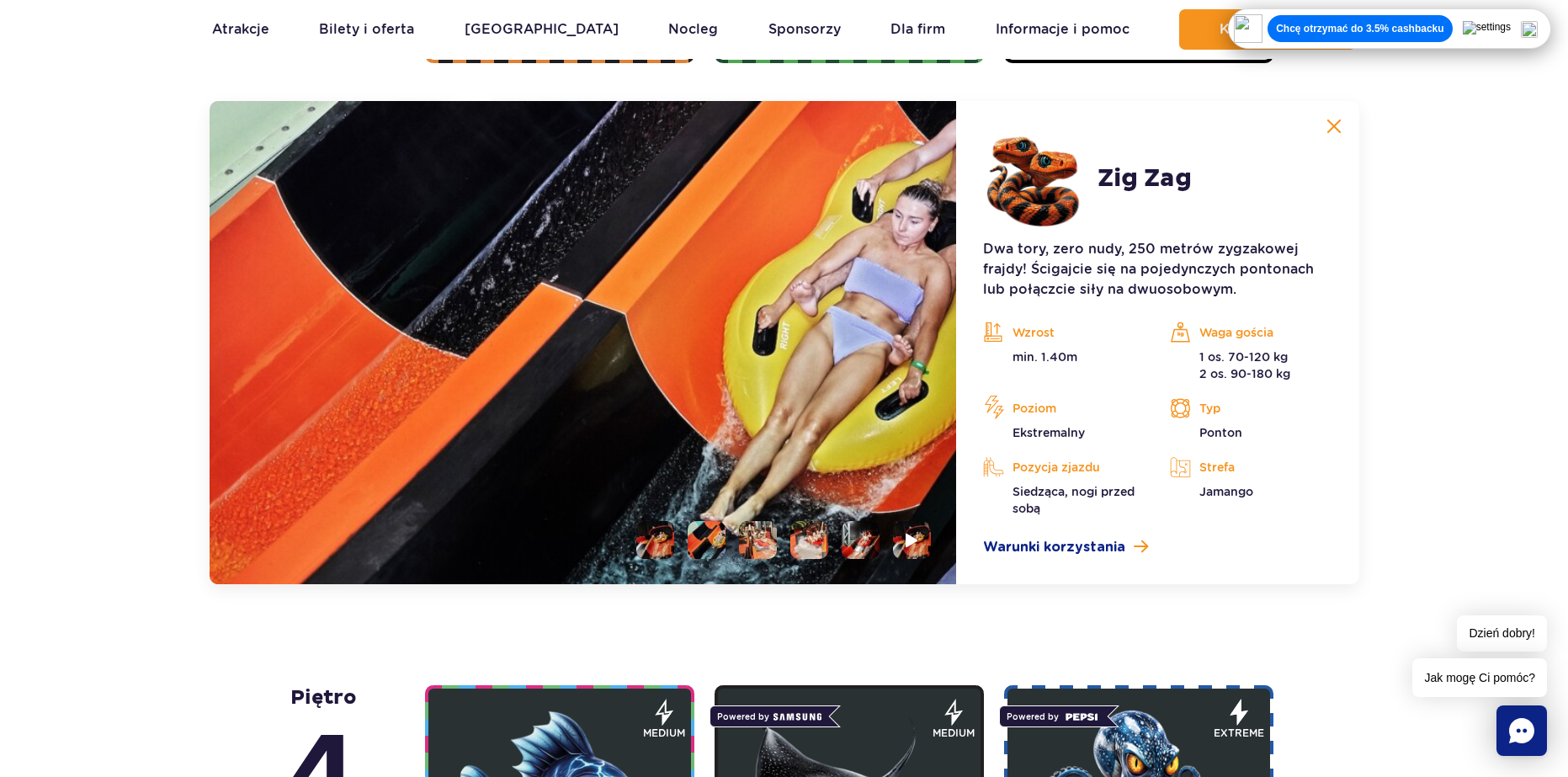
click at [756, 536] on li at bounding box center [758, 540] width 38 height 38
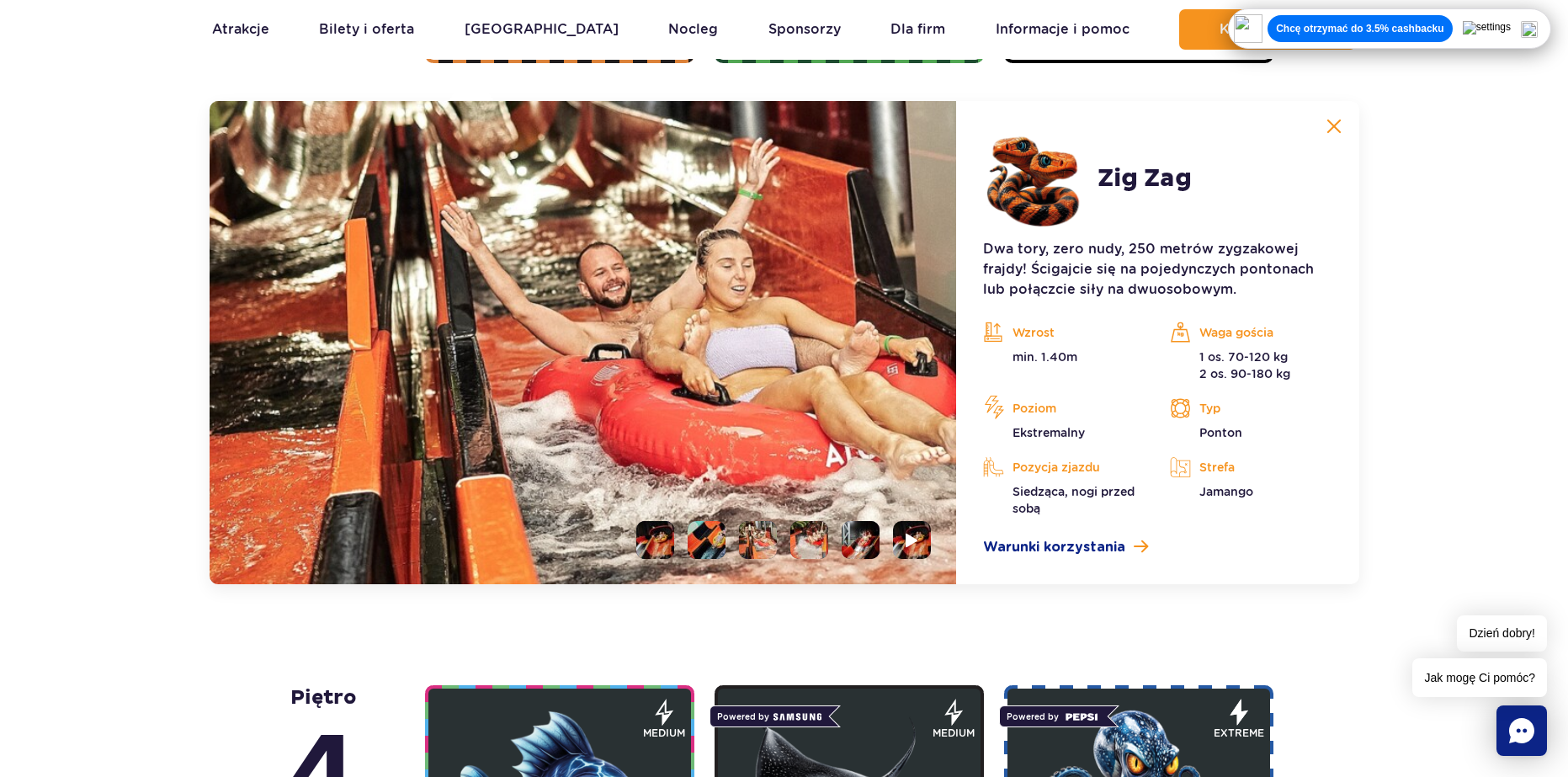
click at [813, 538] on li at bounding box center [809, 540] width 38 height 38
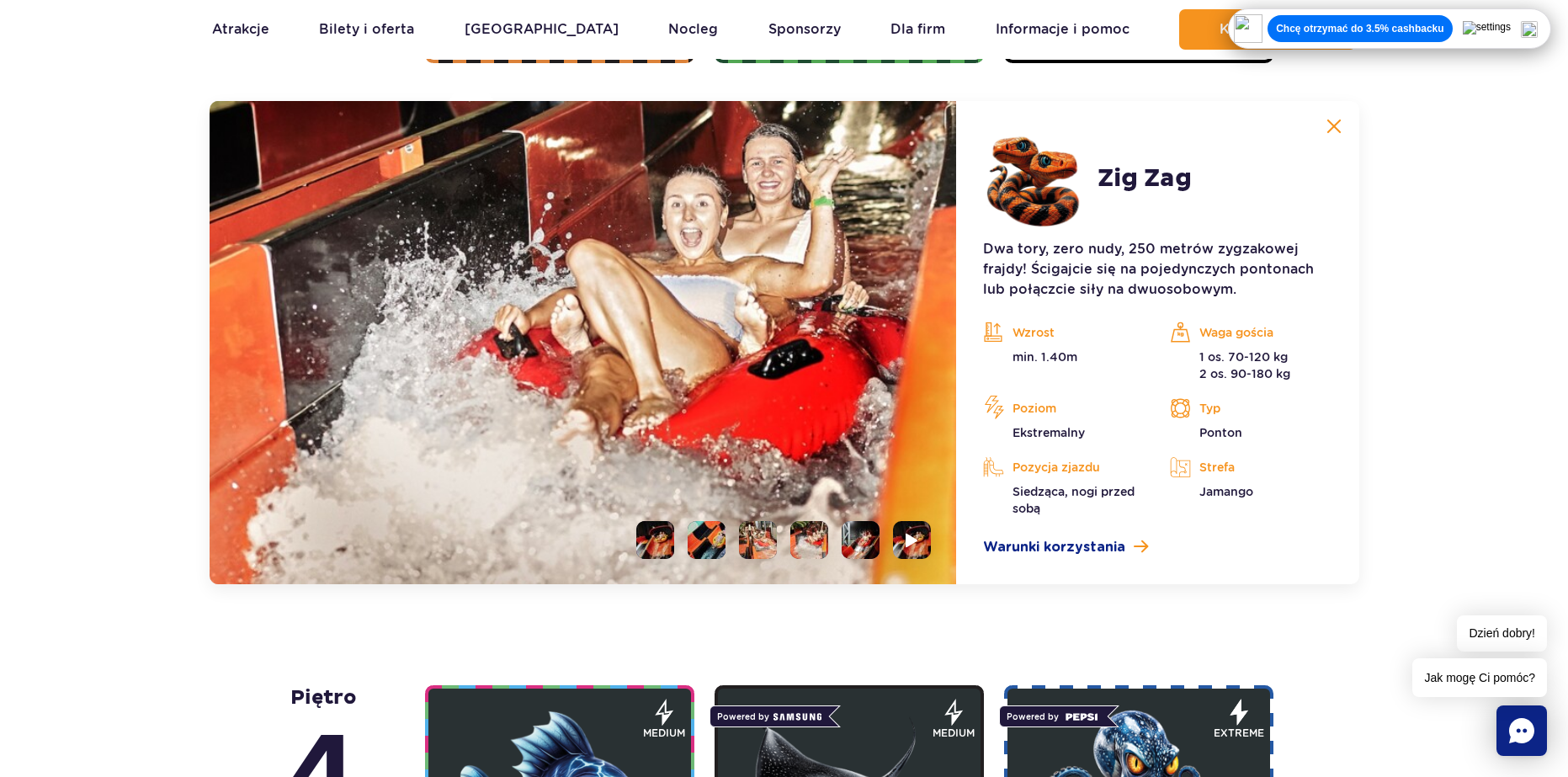
click at [863, 537] on li at bounding box center [861, 540] width 38 height 38
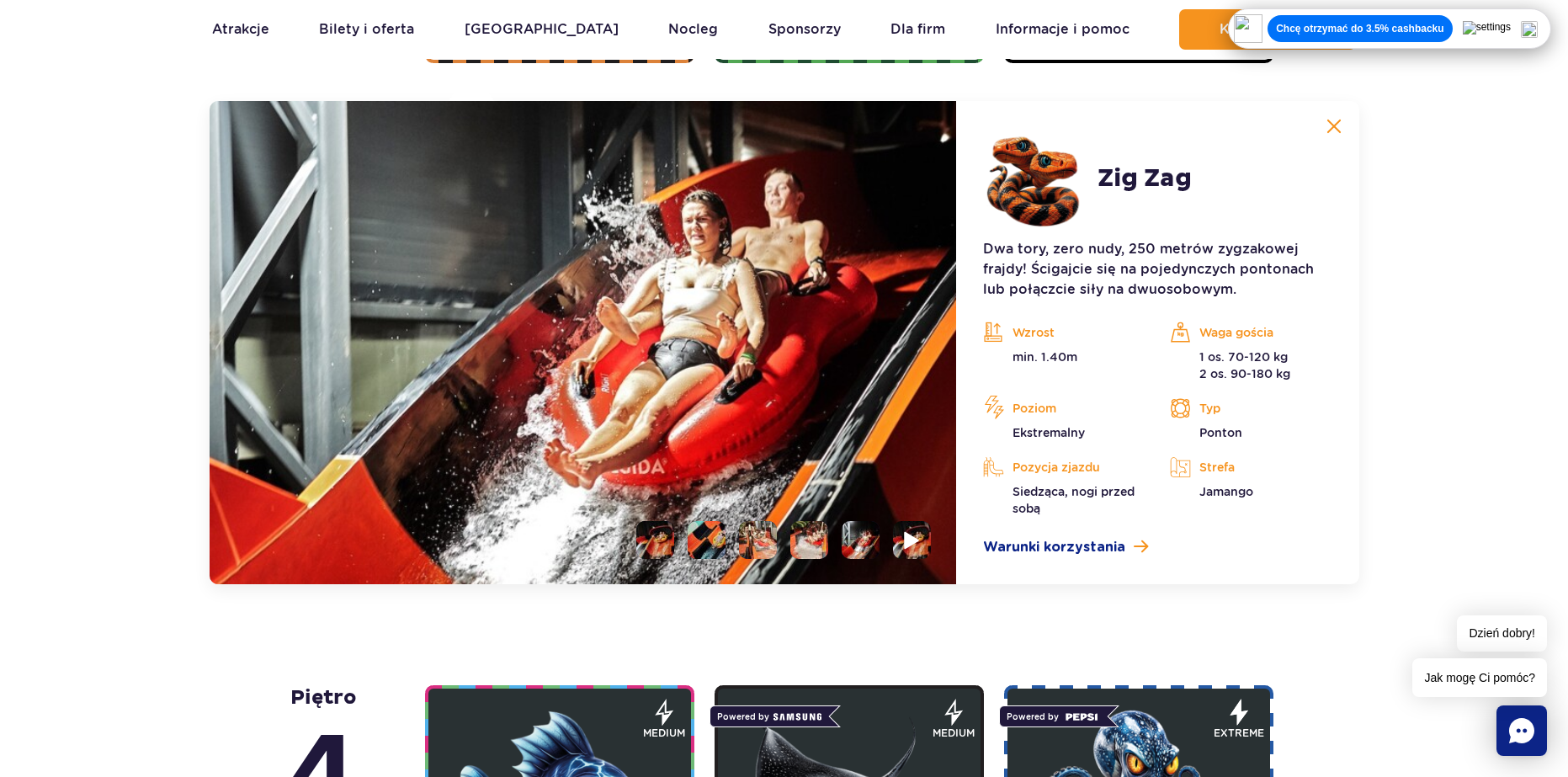
click at [897, 537] on li at bounding box center [912, 540] width 38 height 38
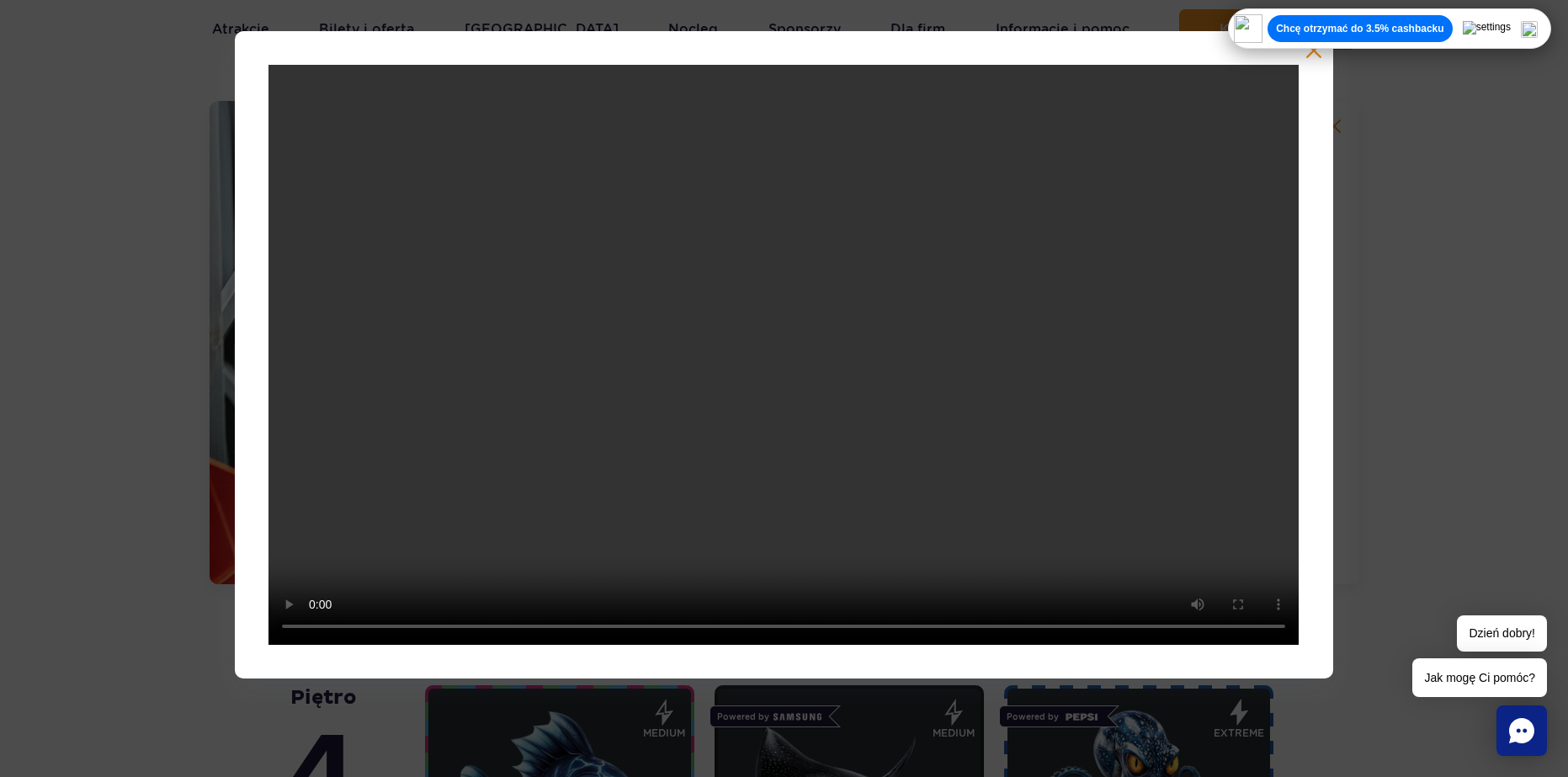
click at [1304, 63] on div at bounding box center [783, 354] width 1097 height 647
click at [1310, 61] on div at bounding box center [783, 354] width 1097 height 647
click at [200, 359] on div at bounding box center [784, 354] width 1568 height 647
click at [1534, 28] on img at bounding box center [1529, 29] width 17 height 17
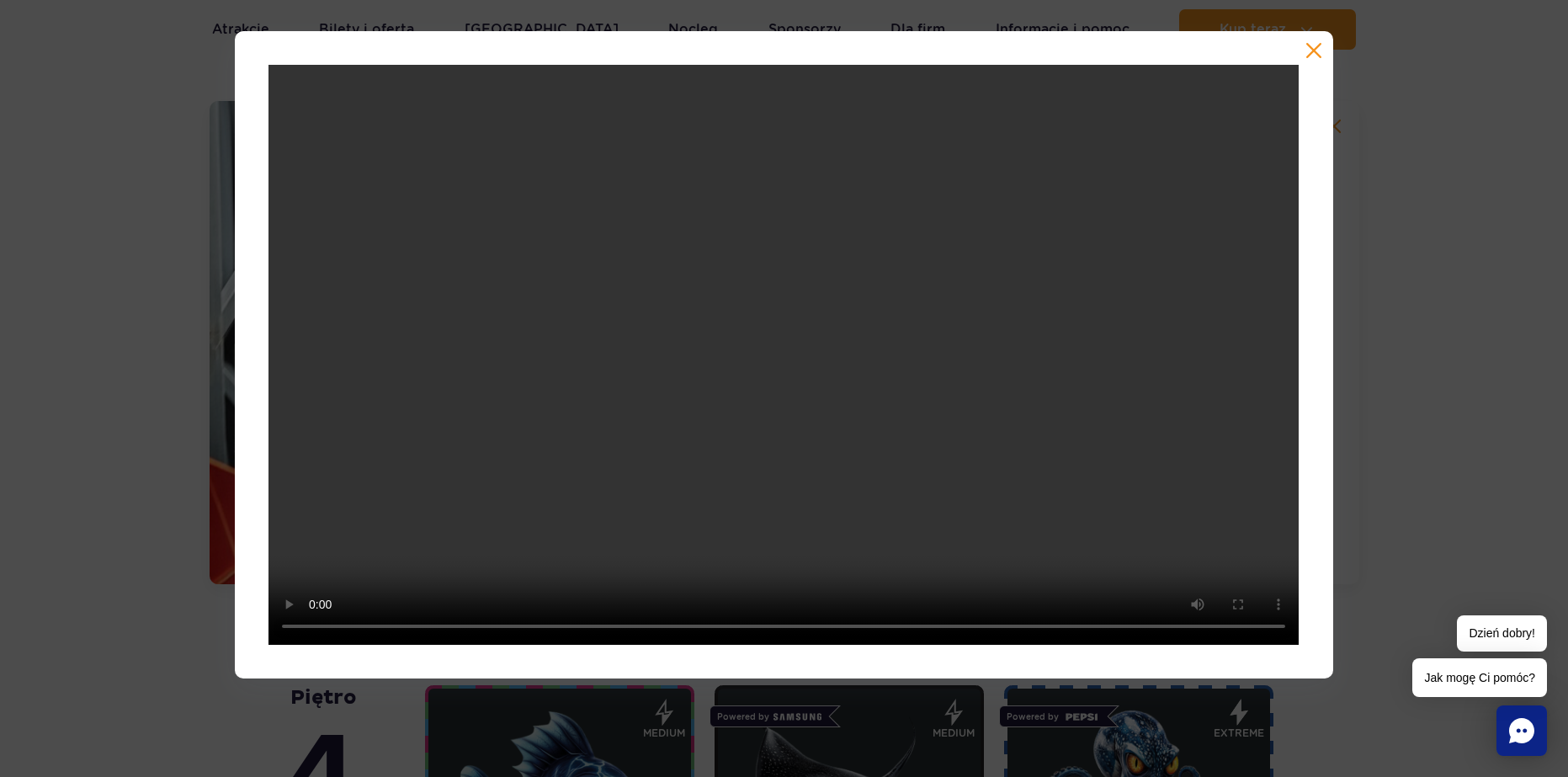
click at [1315, 54] on button "button" at bounding box center [1313, 50] width 17 height 17
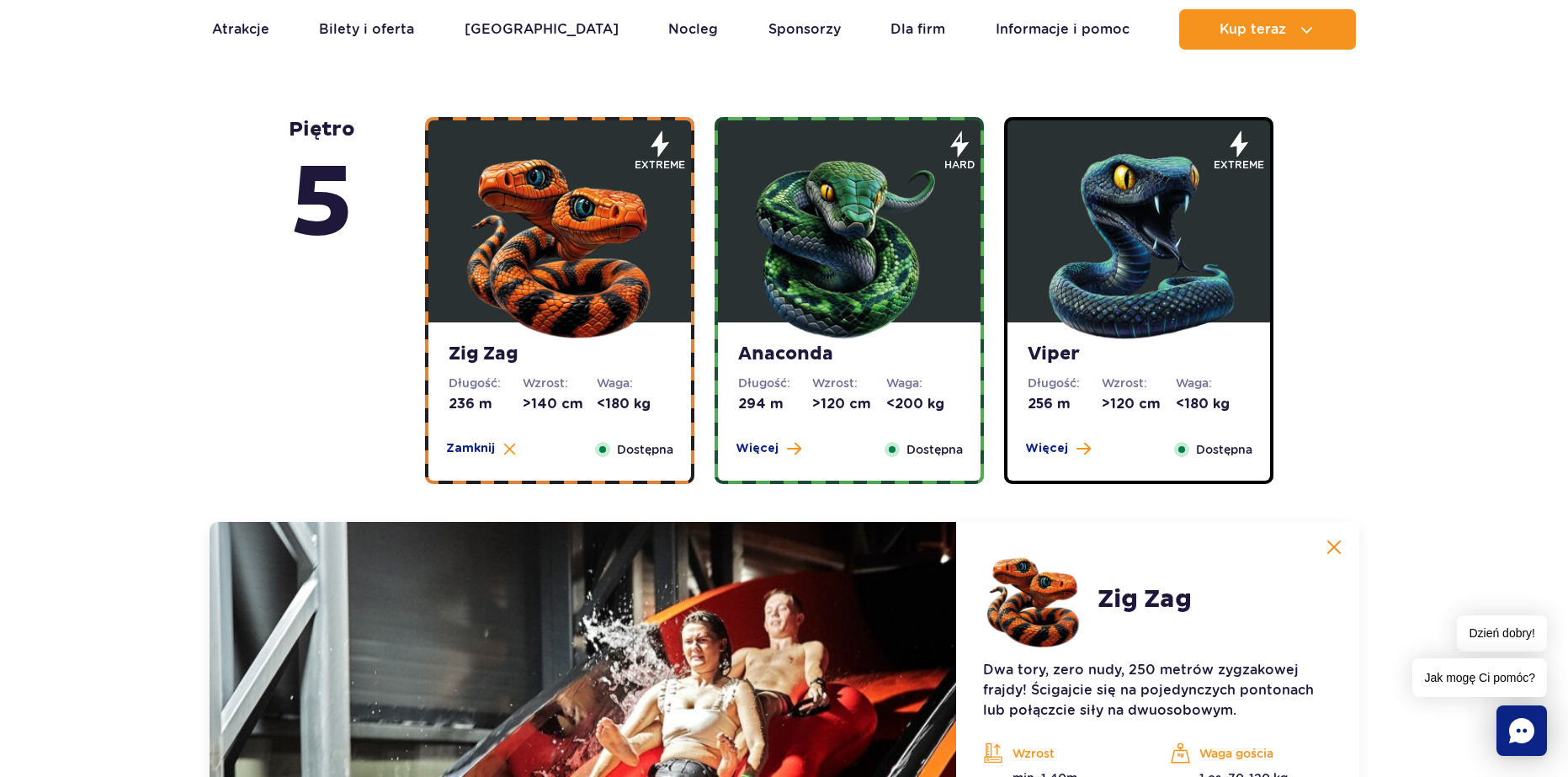
click at [1110, 277] on img at bounding box center [1139, 242] width 202 height 202
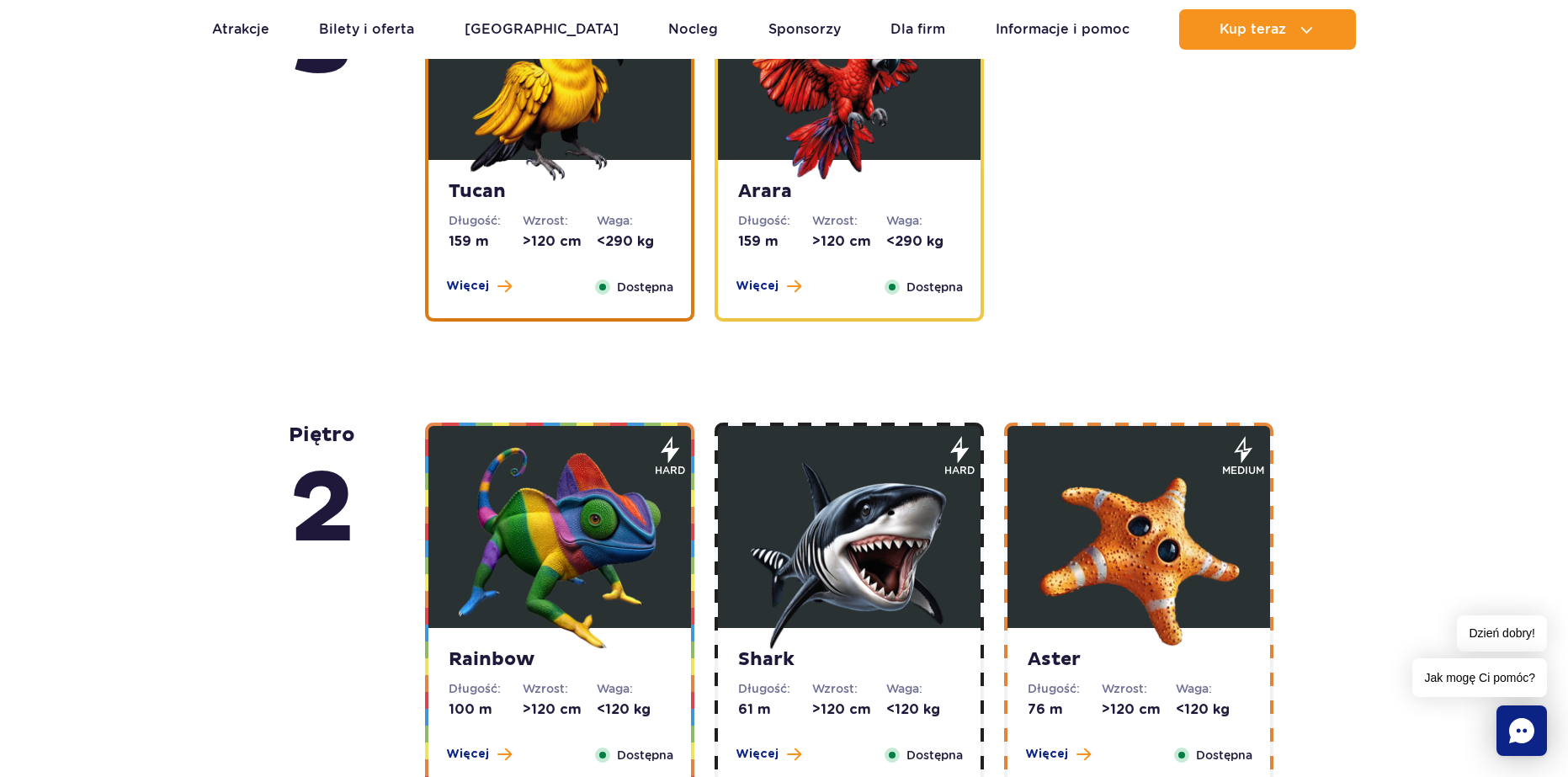
scroll to position [2845, 0]
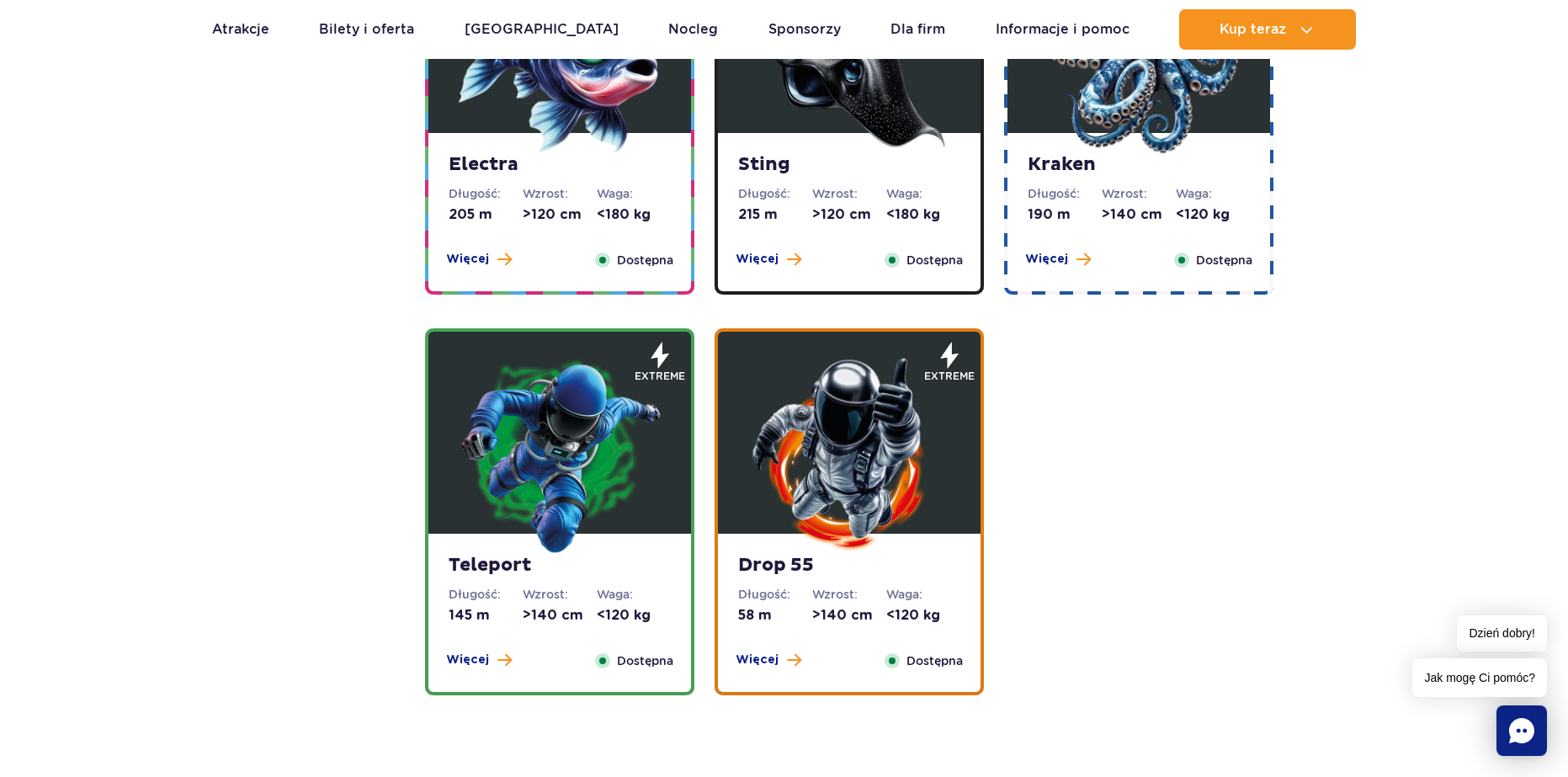
click at [859, 418] on img at bounding box center [849, 454] width 202 height 202
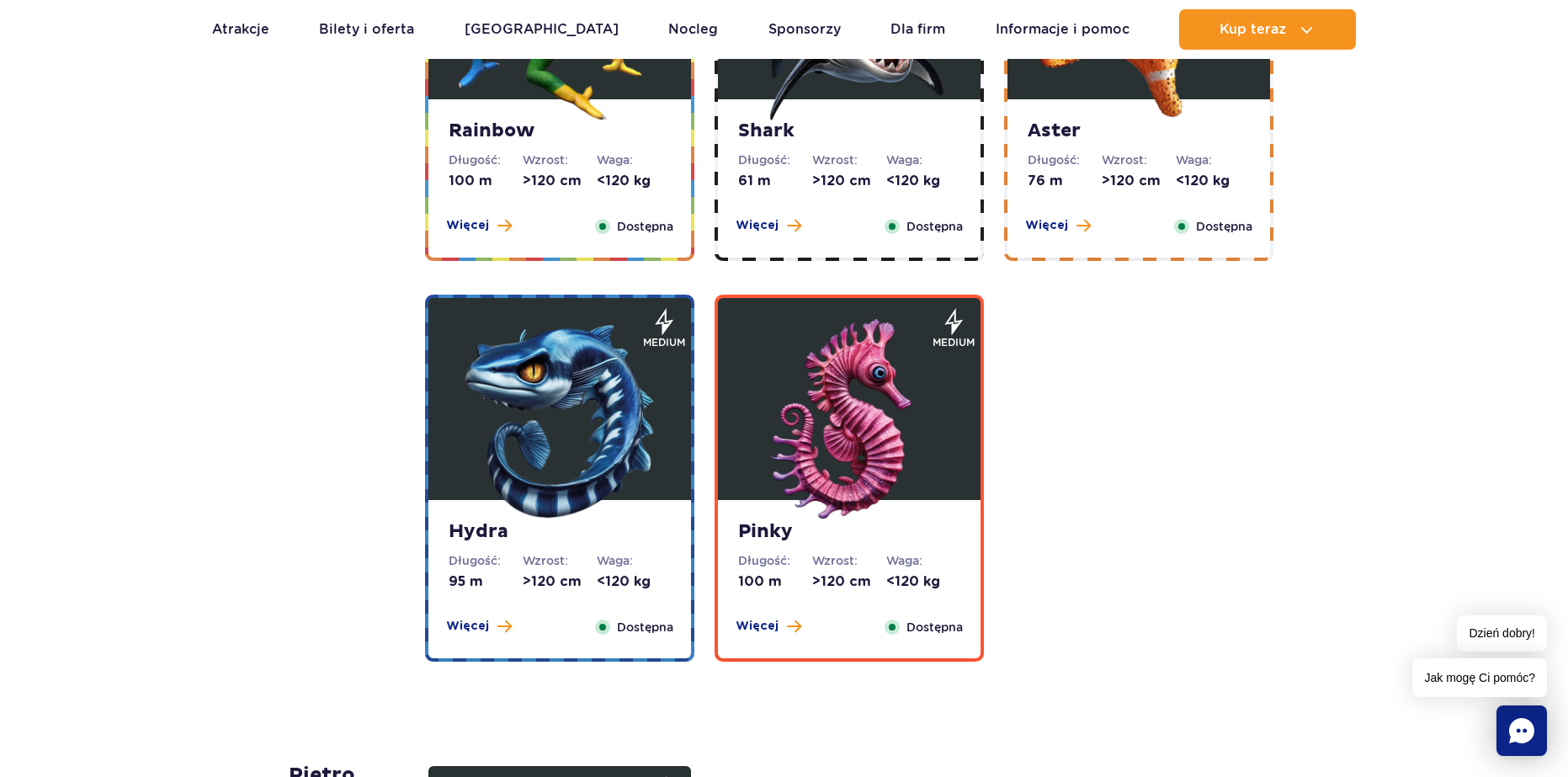
scroll to position [3798, 0]
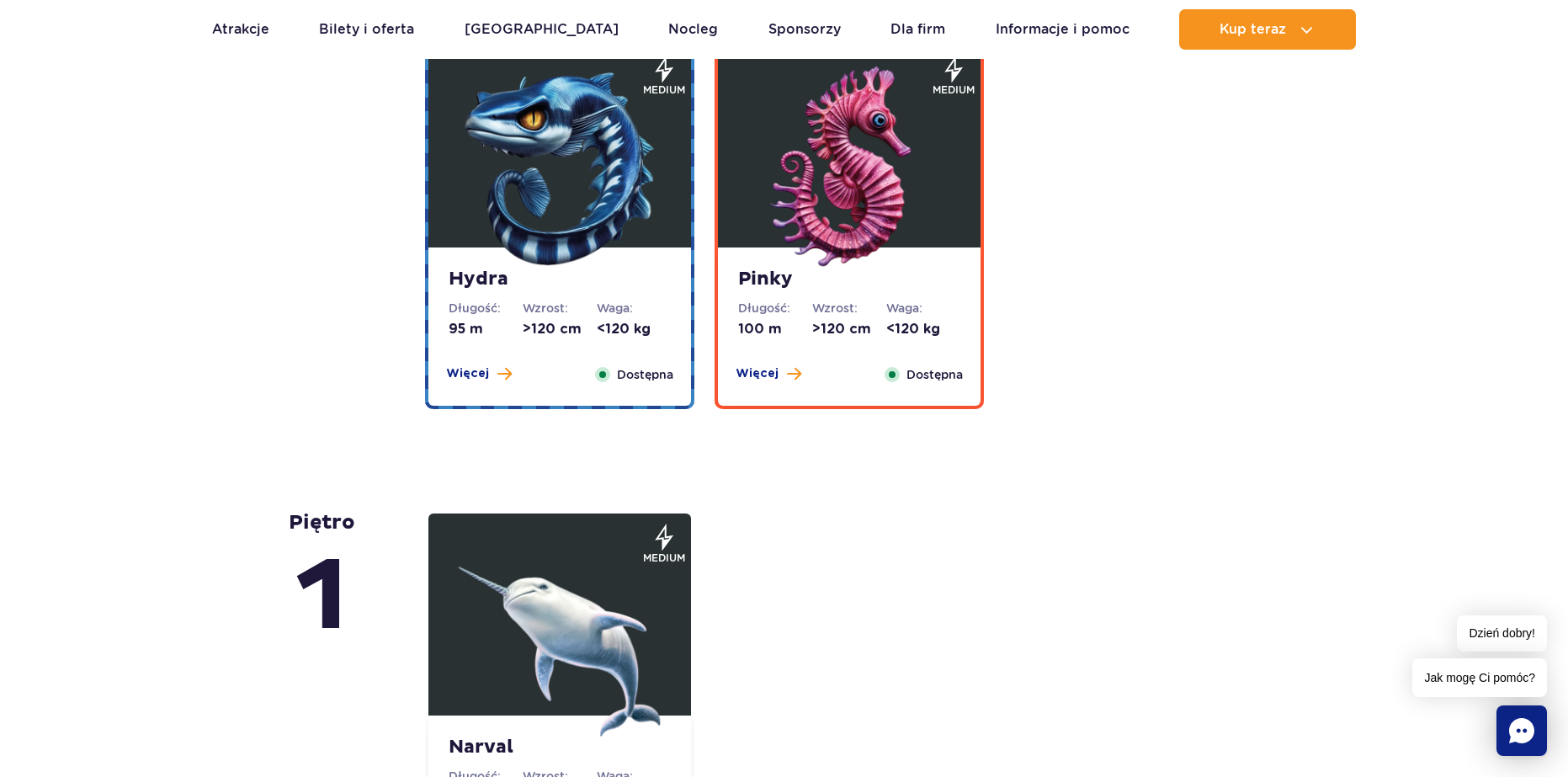
click at [557, 221] on img at bounding box center [560, 167] width 202 height 202
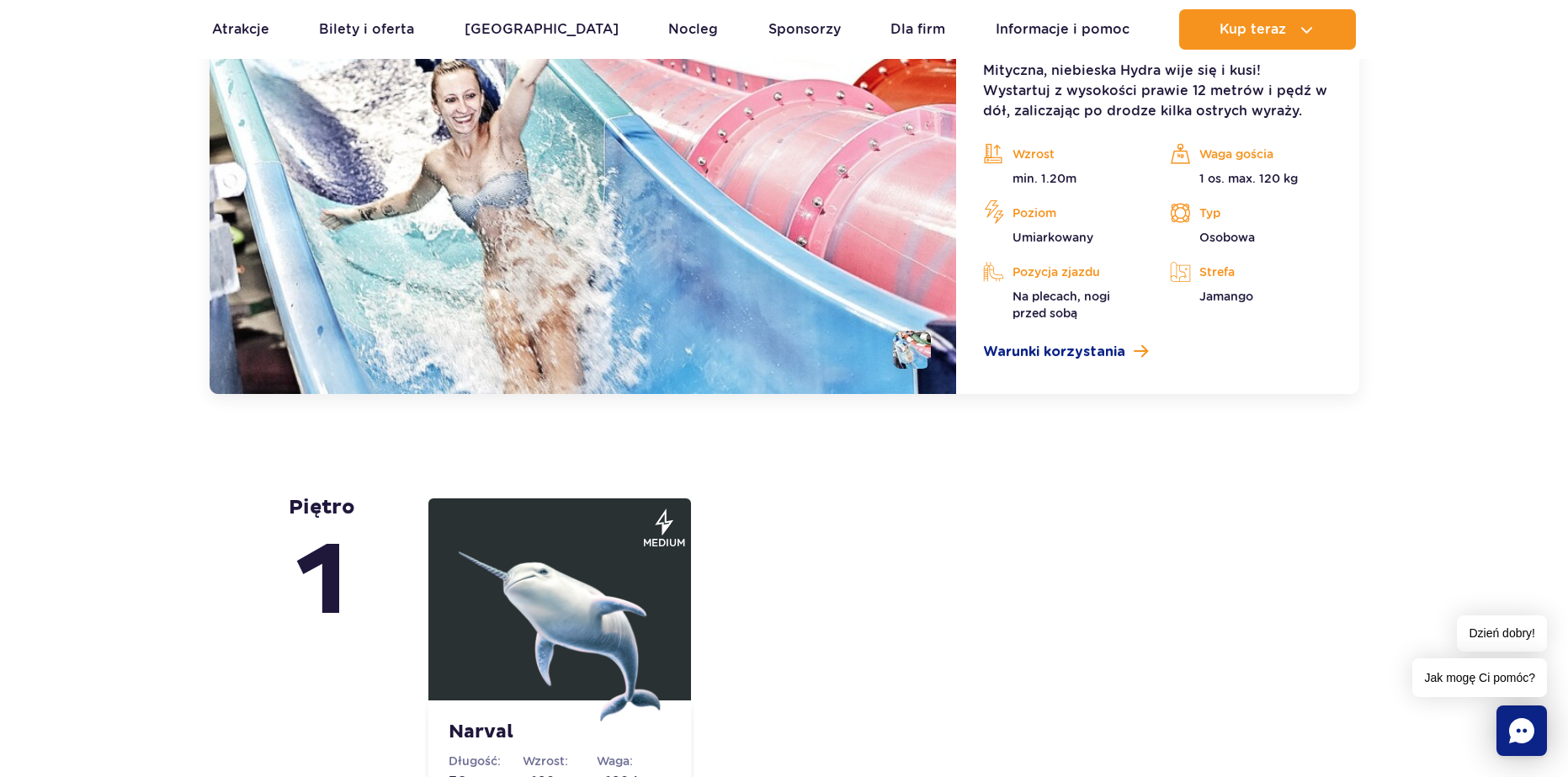
scroll to position [3620, 0]
